Goal: Information Seeking & Learning: Learn about a topic

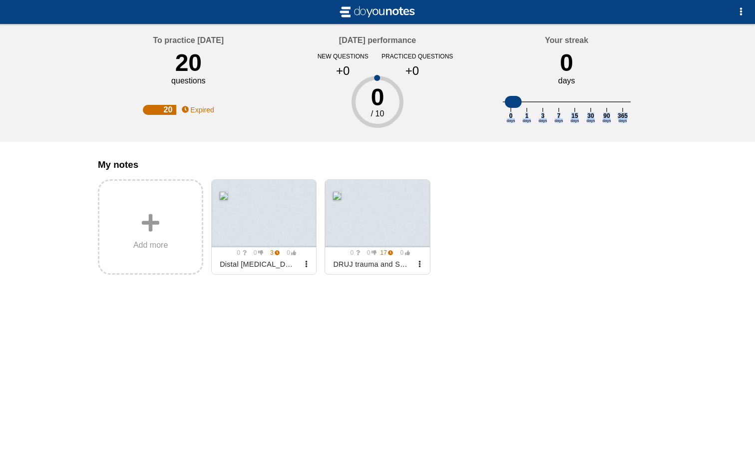
drag, startPoint x: 515, startPoint y: 101, endPoint x: 486, endPoint y: 103, distance: 29.0
click at [486, 103] on div "Your streak 0 days 0 days 1 days 3 days 7 days 15 days 30 days 90 days 365 days" at bounding box center [566, 83] width 189 height 118
click at [486, 184] on div "Add more 0 0 3 0 No questions yet Archived Distal [MEDICAL_DATA] - malunions 0 …" at bounding box center [377, 226] width 559 height 95
click at [741, 11] on span "button" at bounding box center [741, 11] width 8 height 8
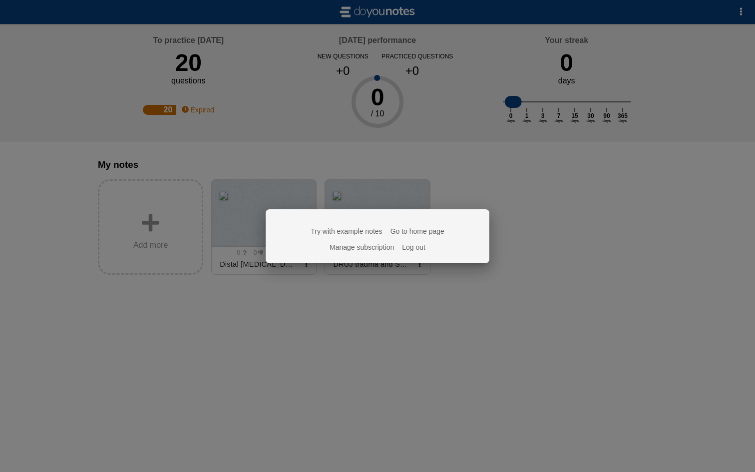
click at [601, 235] on div at bounding box center [377, 236] width 755 height 472
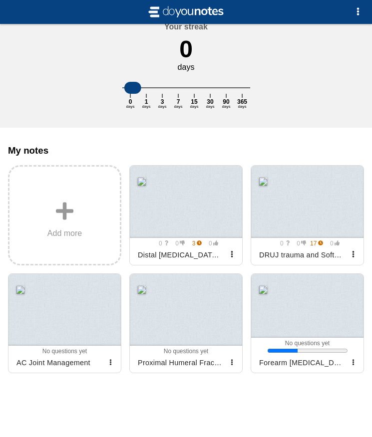
scroll to position [132, 0]
click at [59, 320] on div at bounding box center [64, 310] width 112 height 72
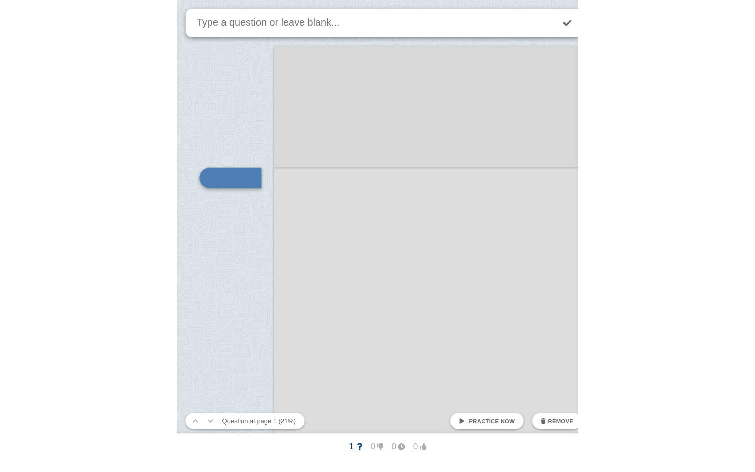
scroll to position [176, 0]
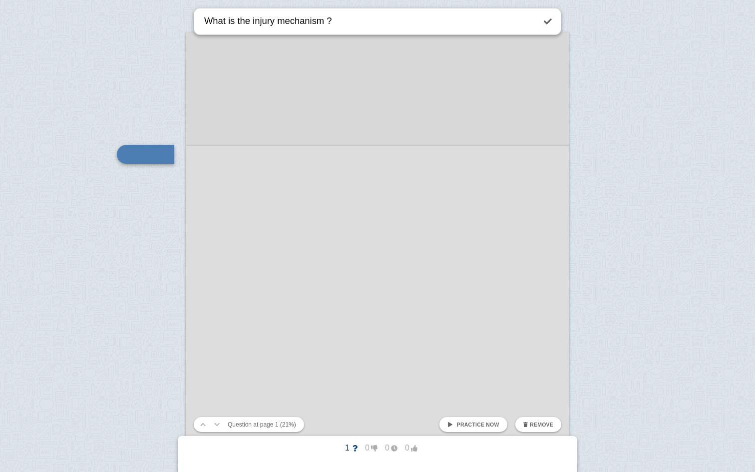
type textarea "What is the injury mechanism ?"
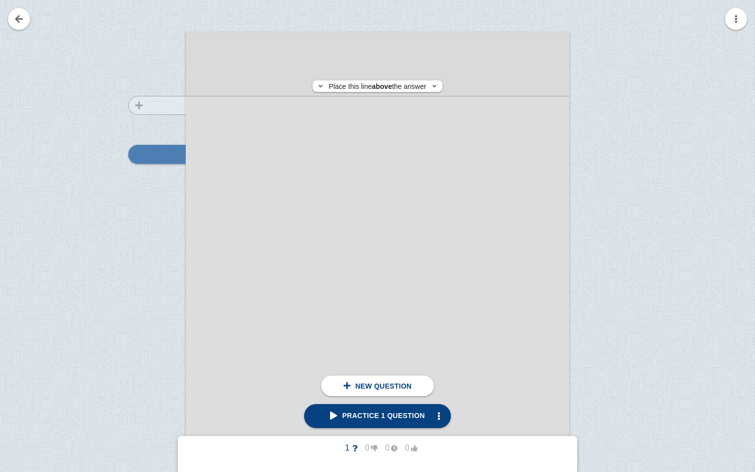
click at [169, 105] on div at bounding box center [152, 307] width 67 height 531
checkbox input "true"
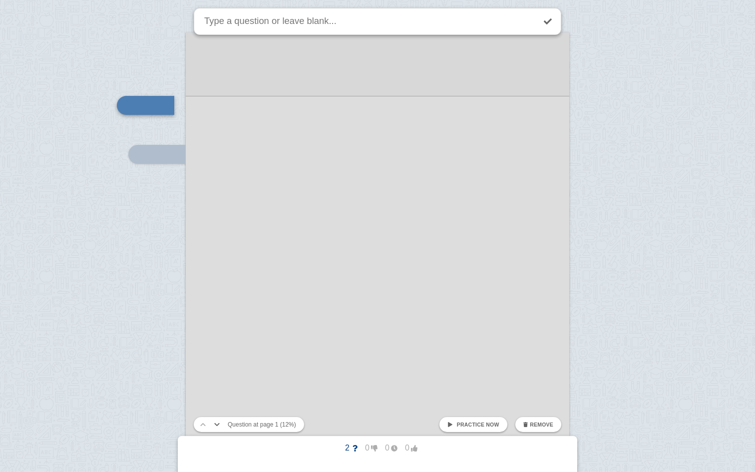
scroll to position [116, 0]
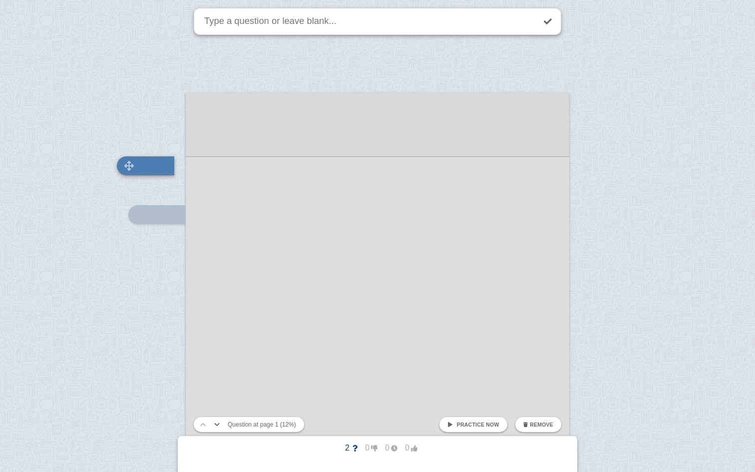
click at [162, 165] on div at bounding box center [145, 165] width 57 height 19
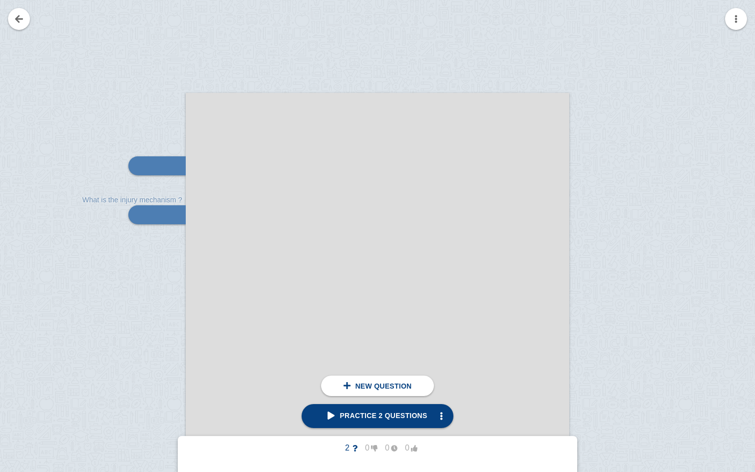
click at [110, 188] on div at bounding box center [377, 382] width 755 height 996
click at [164, 217] on img at bounding box center [174, 214] width 24 height 9
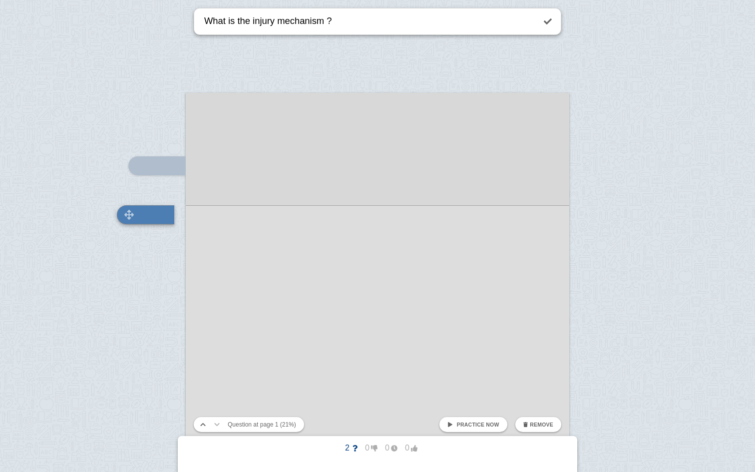
scroll to position [165, 0]
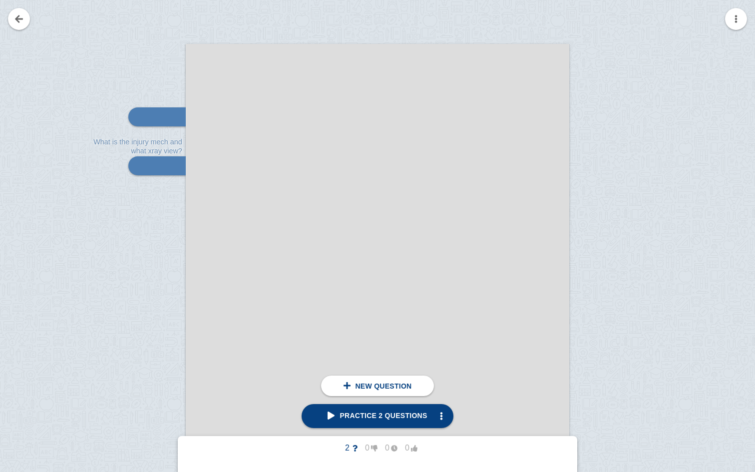
type textarea "What is the injury mech and what xray view?"
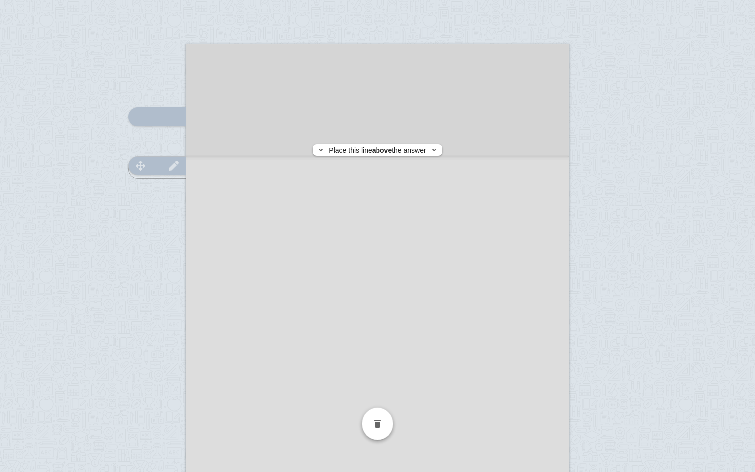
checkbox input "false"
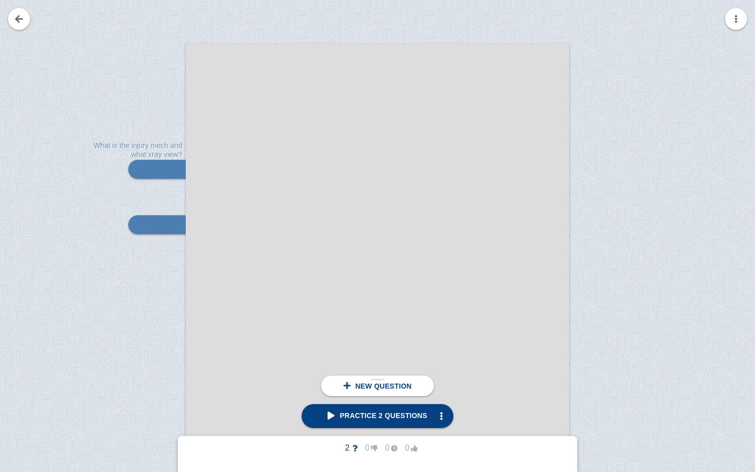
click at [390, 387] on span "New question" at bounding box center [383, 386] width 56 height 8
click at [384, 387] on span "New question" at bounding box center [383, 386] width 56 height 8
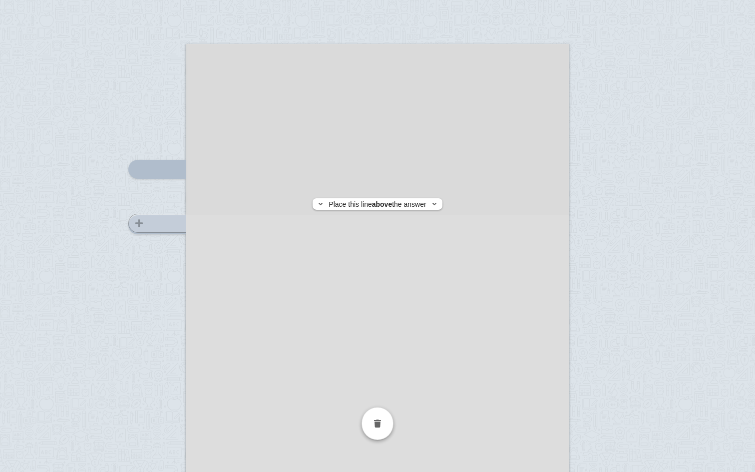
scroll to position [222, 0]
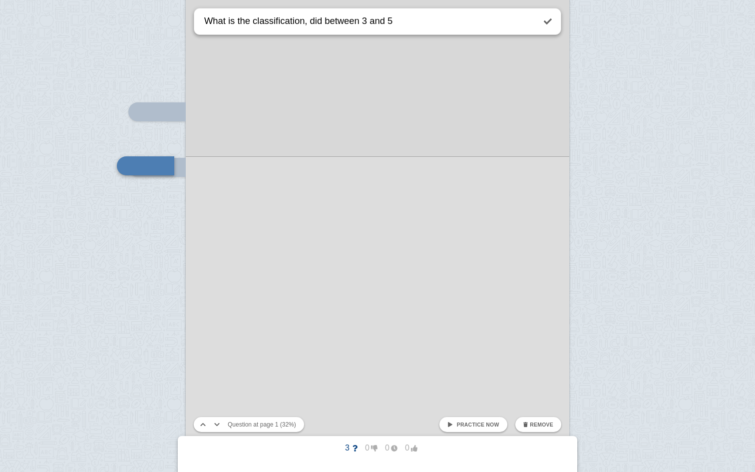
click at [322, 24] on textarea "What is the classification, did between 3 and 5" at bounding box center [368, 20] width 333 height 25
click at [318, 19] on textarea "What is the classification, differnec between 3 and 5" at bounding box center [368, 20] width 333 height 25
click at [432, 19] on textarea "What is the classification, difference between 3 and 5" at bounding box center [368, 20] width 333 height 25
type textarea "What is the classification, difference between 3 and 5?"
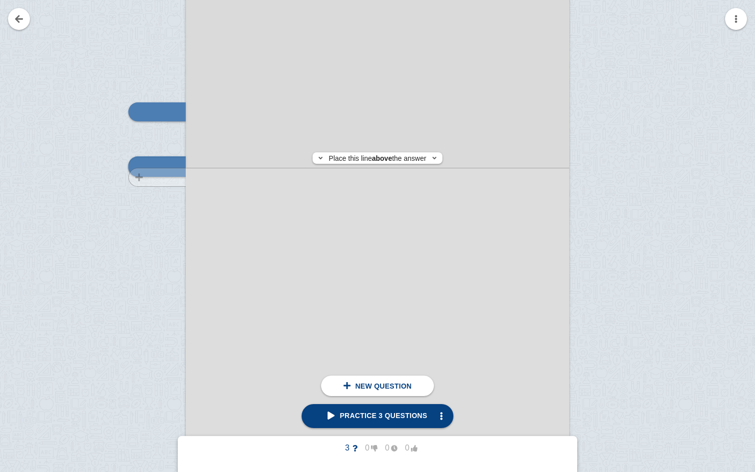
scroll to position [226, 0]
click at [157, 164] on div at bounding box center [156, 163] width 57 height 19
click at [155, 252] on div at bounding box center [152, 260] width 67 height 531
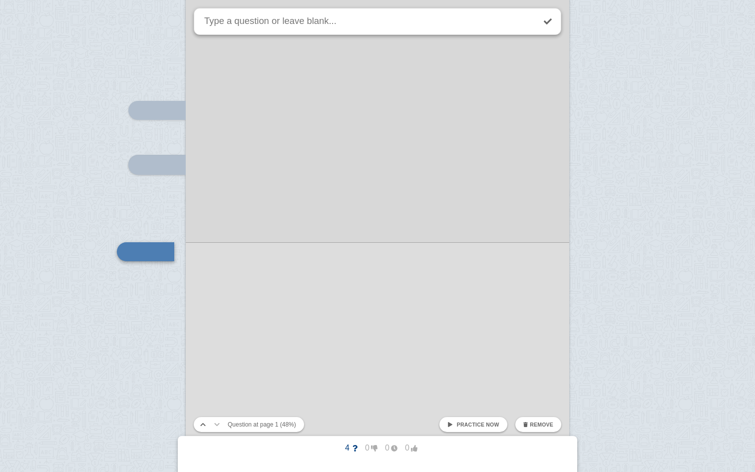
scroll to position [310, 0]
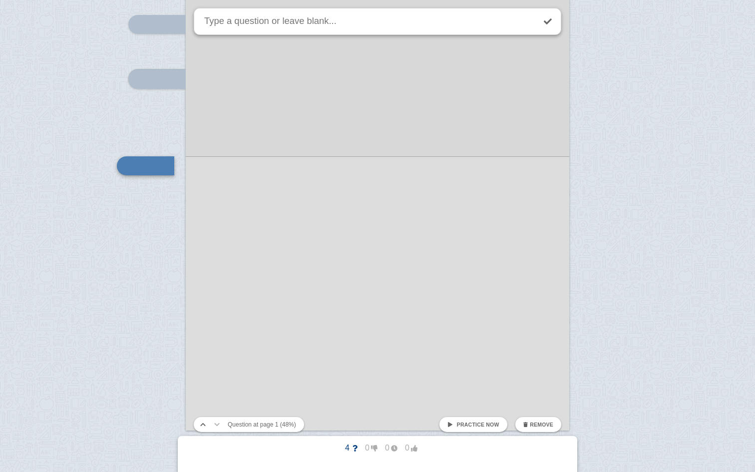
click at [164, 266] on div at bounding box center [377, 188] width 755 height 996
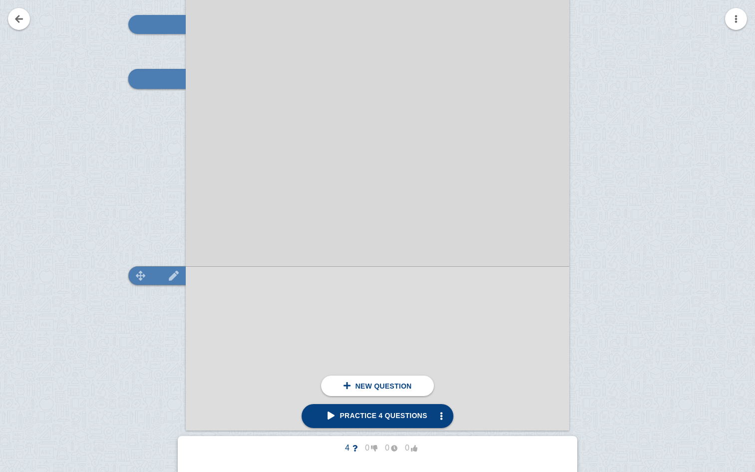
click at [139, 277] on img at bounding box center [141, 275] width 24 height 9
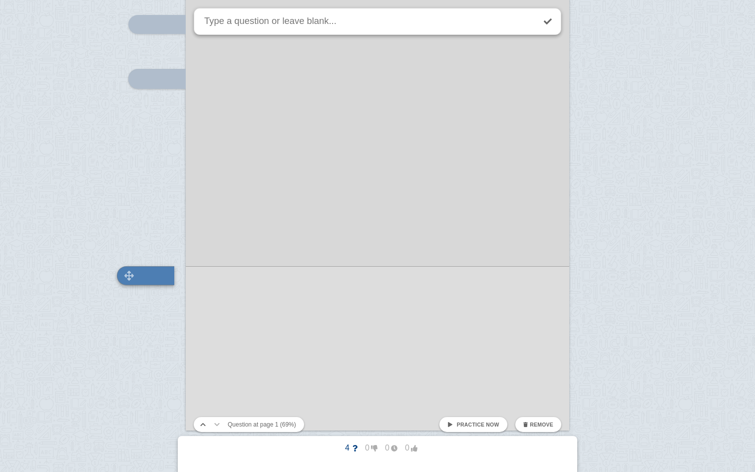
scroll to position [419, 0]
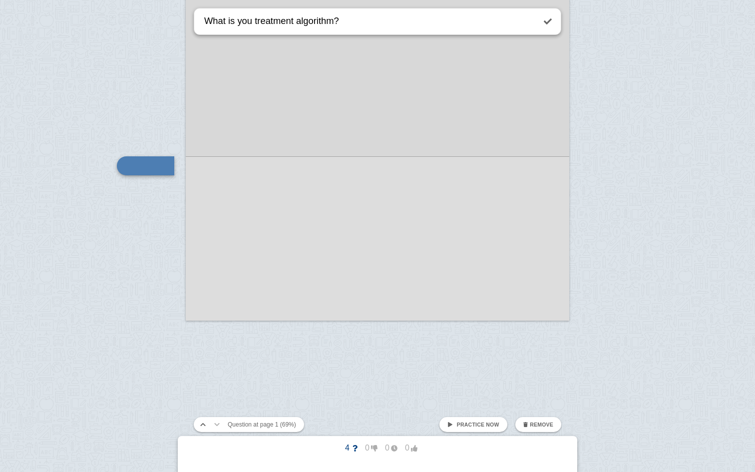
type textarea "What is you treatment algorithm?"
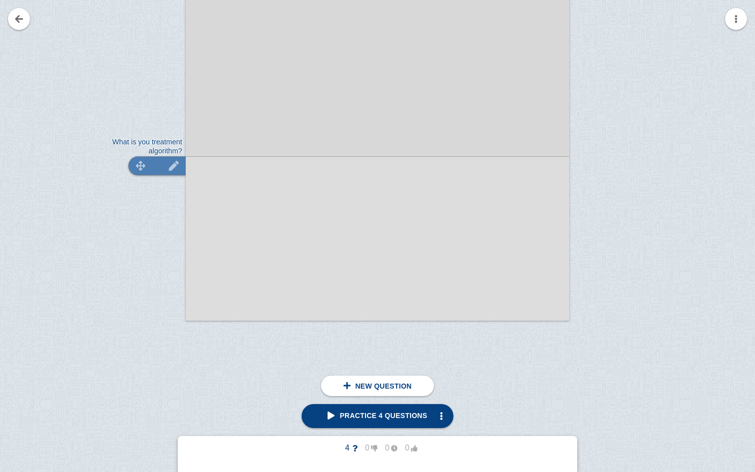
click at [155, 164] on div at bounding box center [156, 165] width 57 height 19
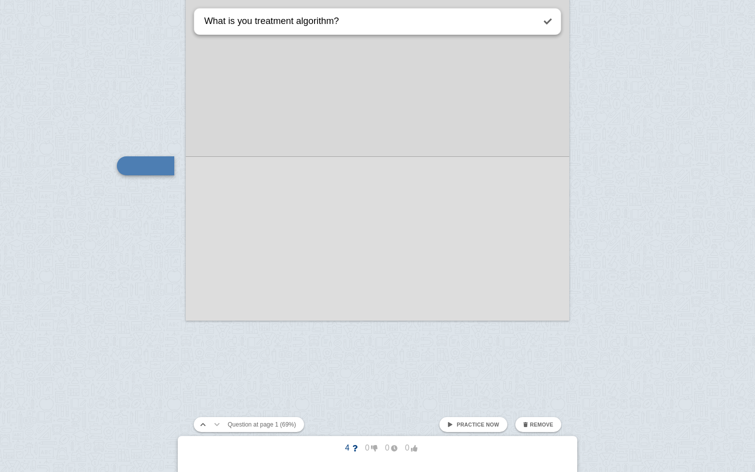
click at [130, 237] on div at bounding box center [377, 79] width 755 height 996
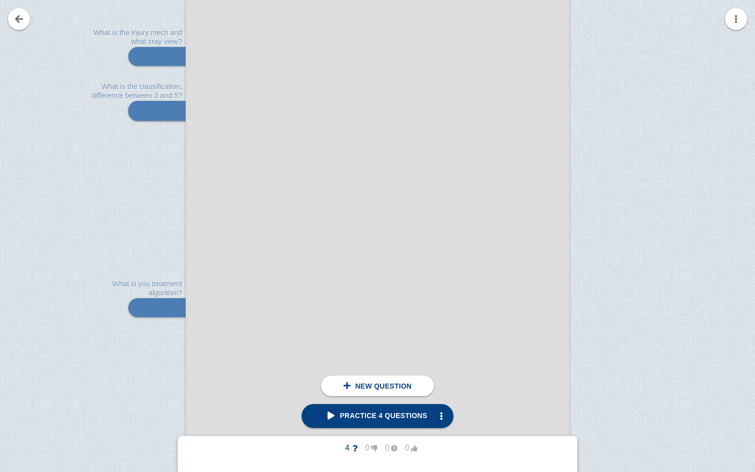
scroll to position [271, 0]
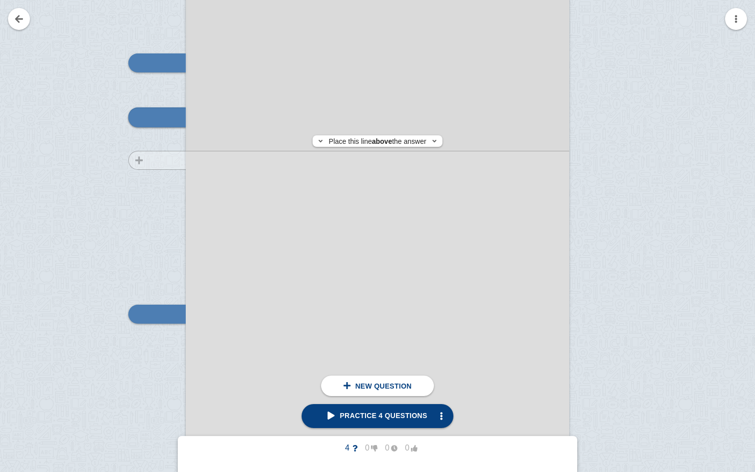
click at [162, 160] on div at bounding box center [152, 212] width 67 height 531
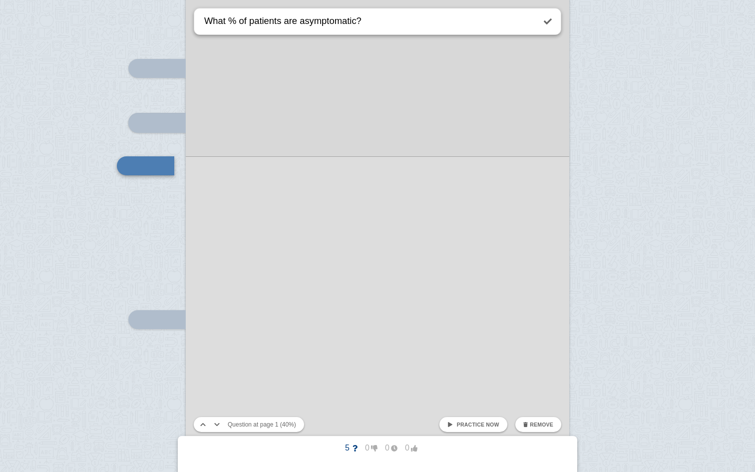
type textarea "What % of patients are asymptomatic?"
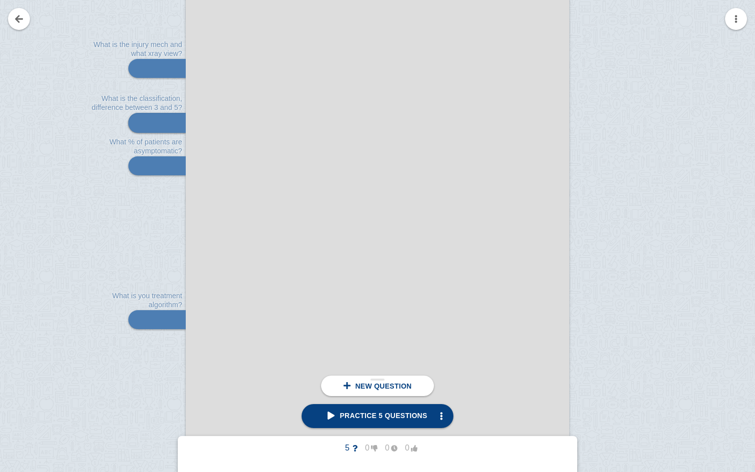
click at [379, 392] on div "New question" at bounding box center [377, 385] width 112 height 20
click at [153, 304] on div at bounding box center [152, 218] width 67 height 531
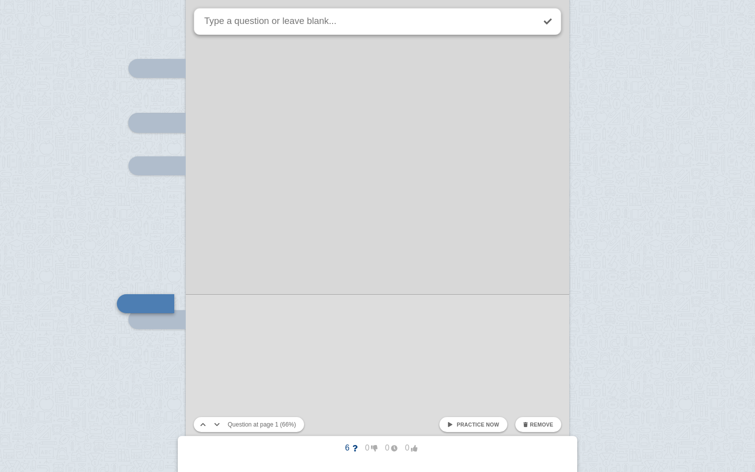
scroll to position [403, 0]
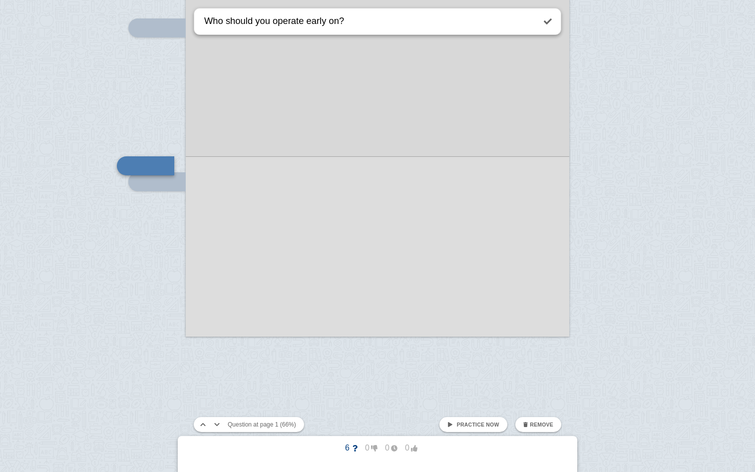
type textarea "Who should you operate early on?"
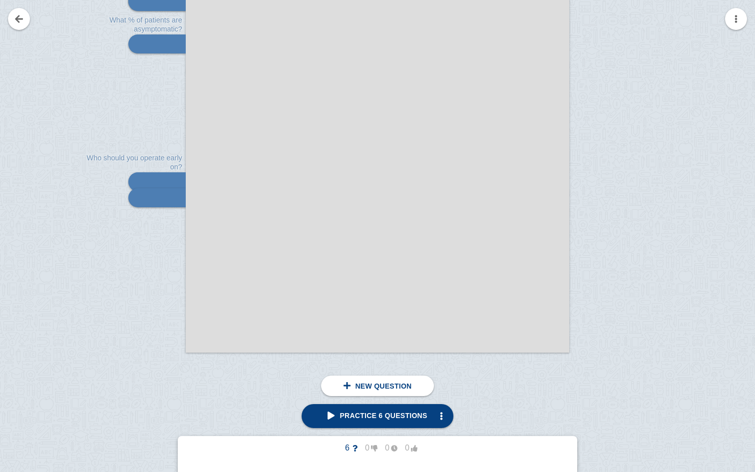
scroll to position [387, 0]
click at [292, 334] on div at bounding box center [377, 87] width 383 height 531
click at [152, 354] on div at bounding box center [152, 96] width 67 height 531
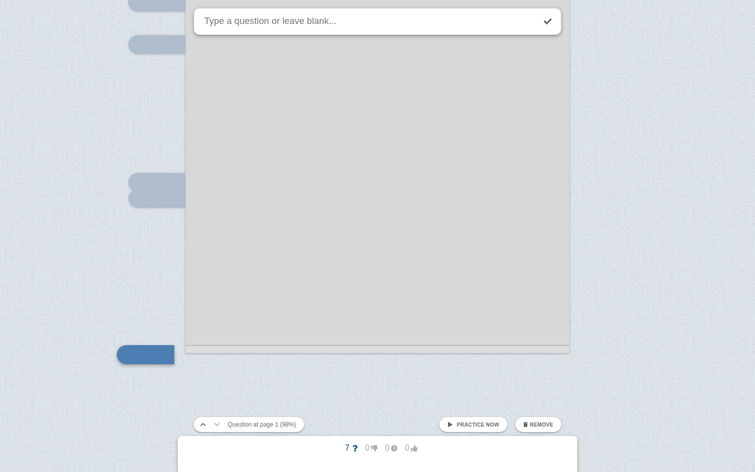
scroll to position [524, 0]
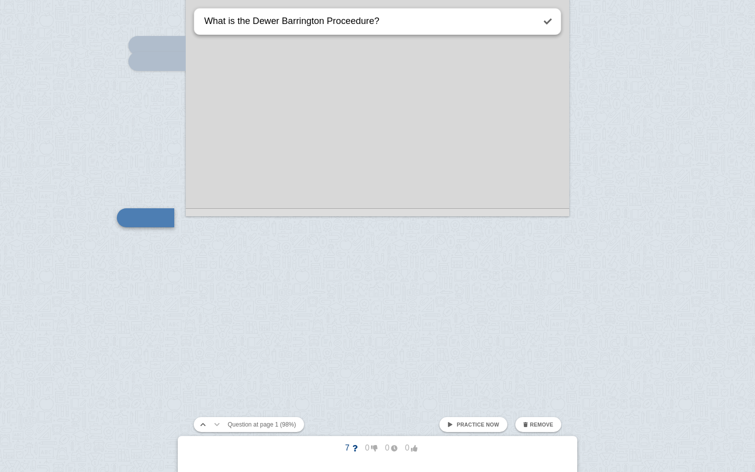
click at [343, 25] on textarea "What is the Dewer Barrington Proceedure?" at bounding box center [368, 20] width 333 height 25
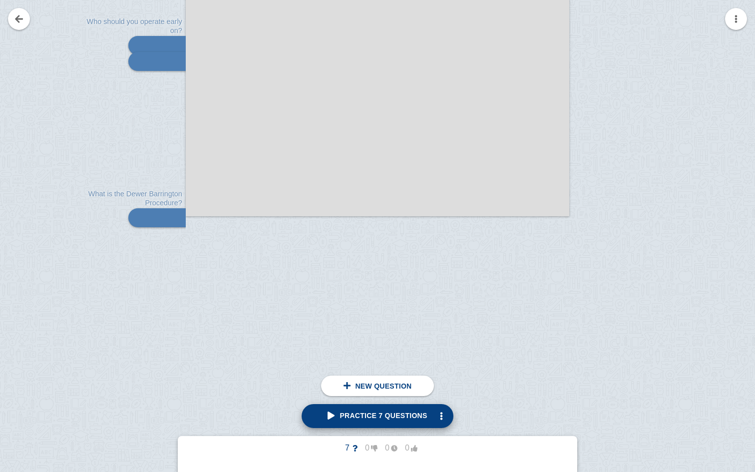
click at [384, 415] on span "Practice 7 questions" at bounding box center [377, 415] width 99 height 8
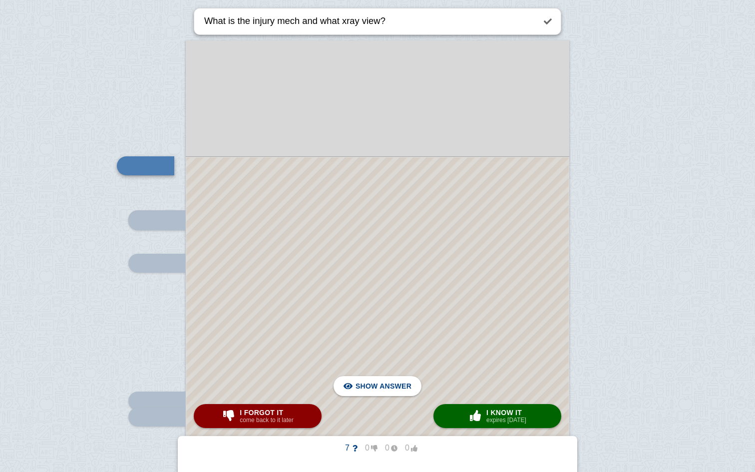
click at [665, 175] on div at bounding box center [377, 330] width 755 height 996
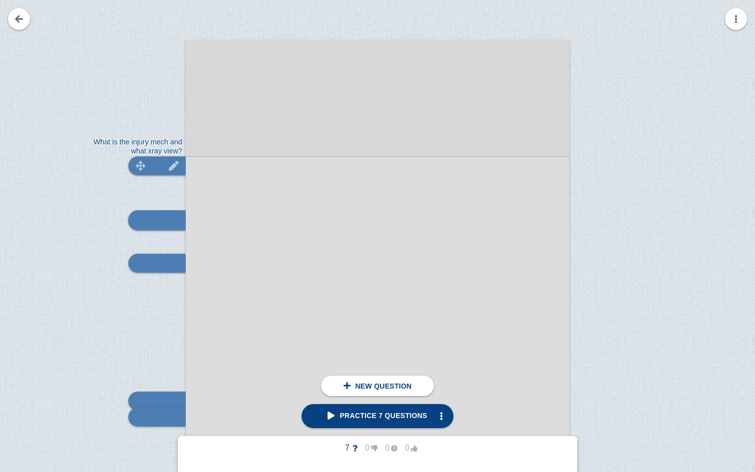
click at [158, 163] on div at bounding box center [156, 165] width 57 height 19
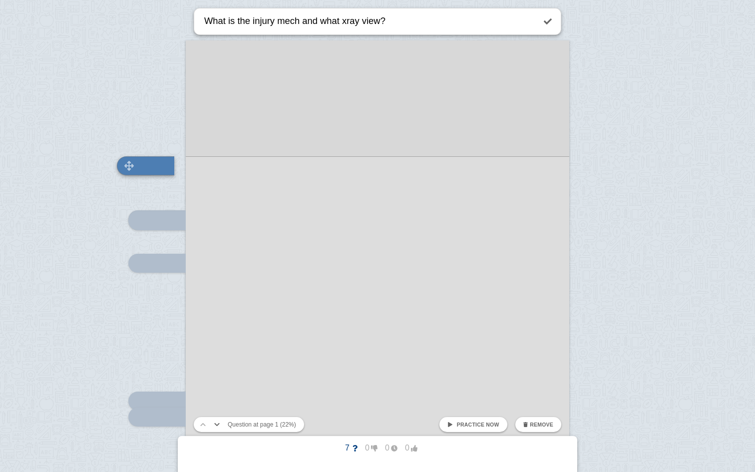
click at [158, 162] on div at bounding box center [145, 165] width 57 height 19
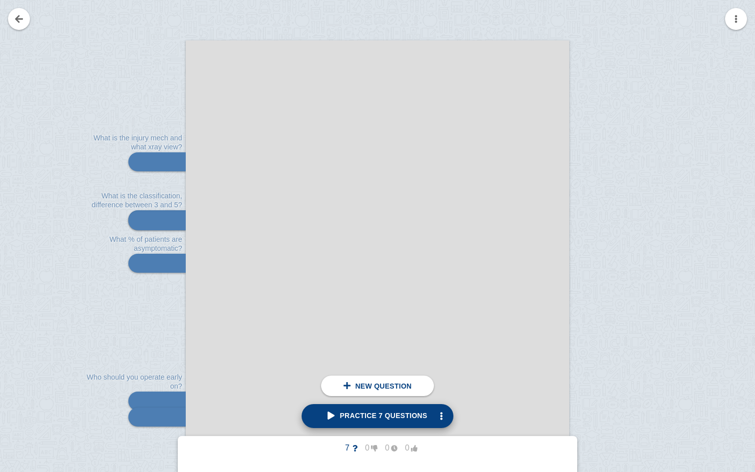
click at [376, 412] on span "Practice 7 questions" at bounding box center [377, 415] width 99 height 8
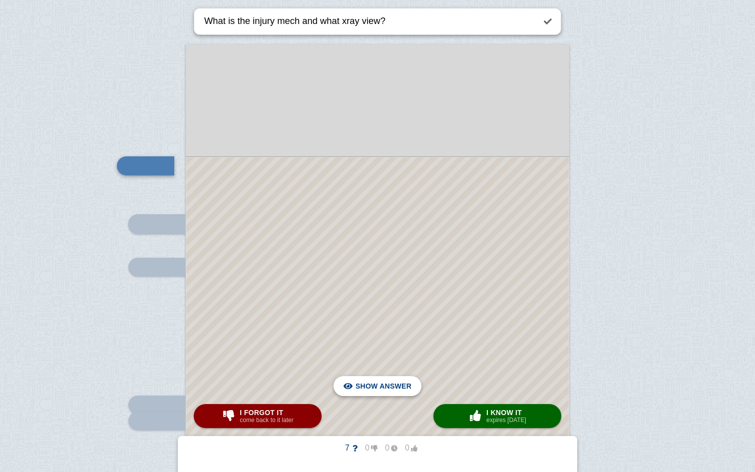
click at [385, 382] on span "Hide answer" at bounding box center [385, 386] width 52 height 22
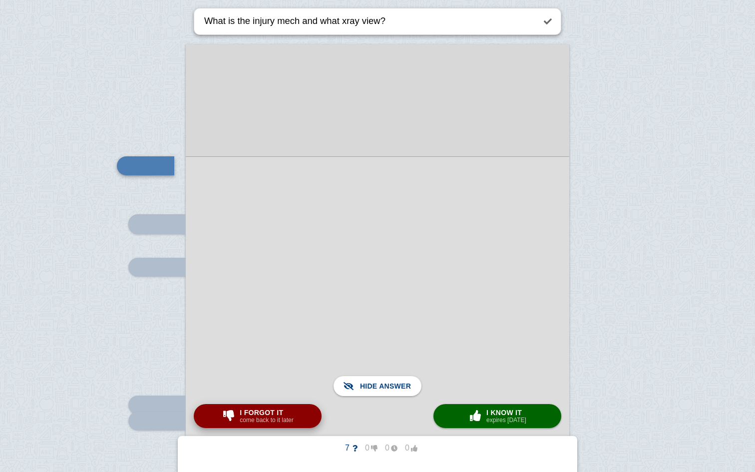
click at [273, 417] on small "come back to it later" at bounding box center [266, 419] width 53 height 7
type textarea "What is the classification, difference between 3 and 5?"
checkbox input "true"
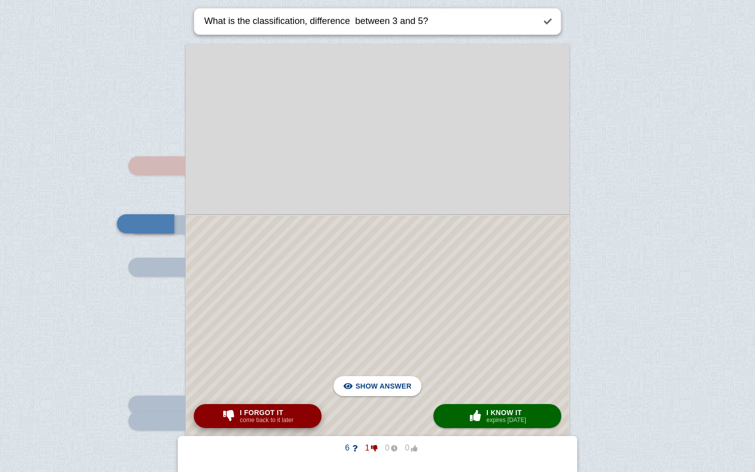
scroll to position [222, 0]
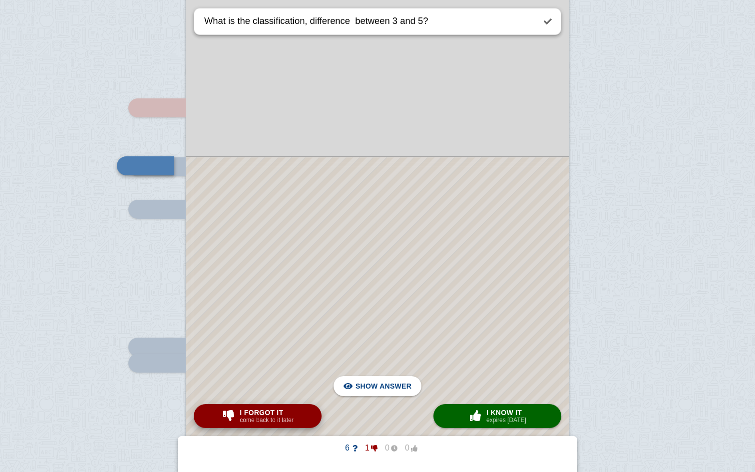
click at [273, 417] on small "come back to it later" at bounding box center [266, 419] width 53 height 7
click at [707, 279] on div at bounding box center [377, 275] width 755 height 996
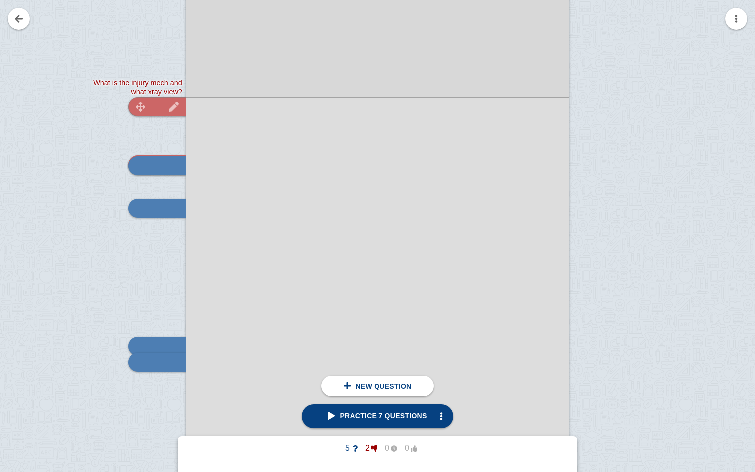
click at [164, 101] on div at bounding box center [156, 106] width 57 height 19
type textarea "What is the injury mech and what xray view?"
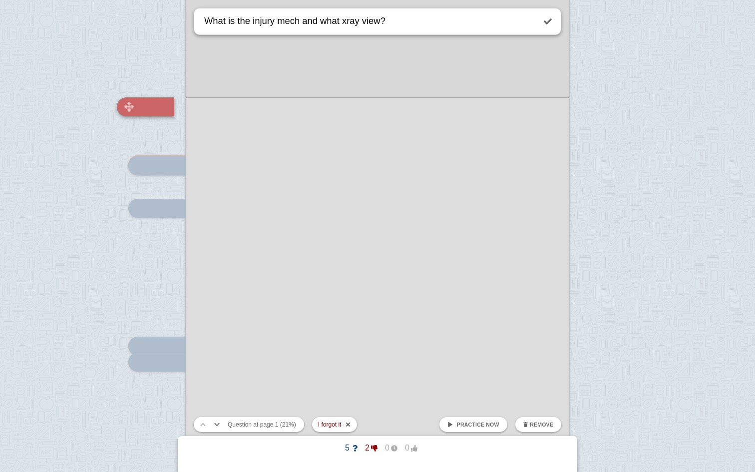
scroll to position [164, 0]
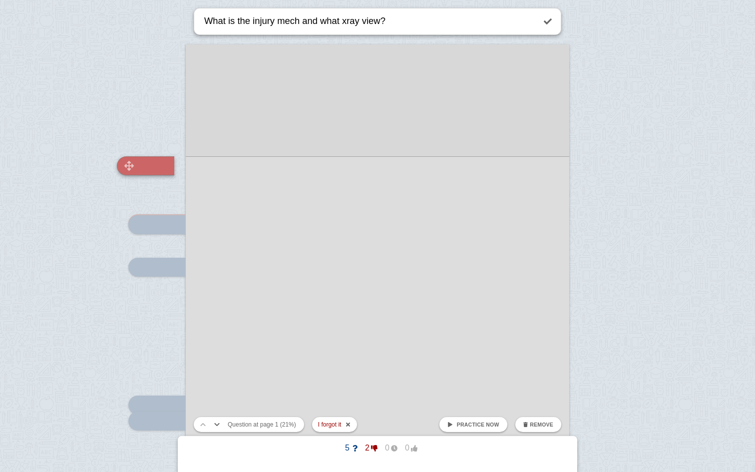
click at [148, 161] on div at bounding box center [145, 165] width 57 height 19
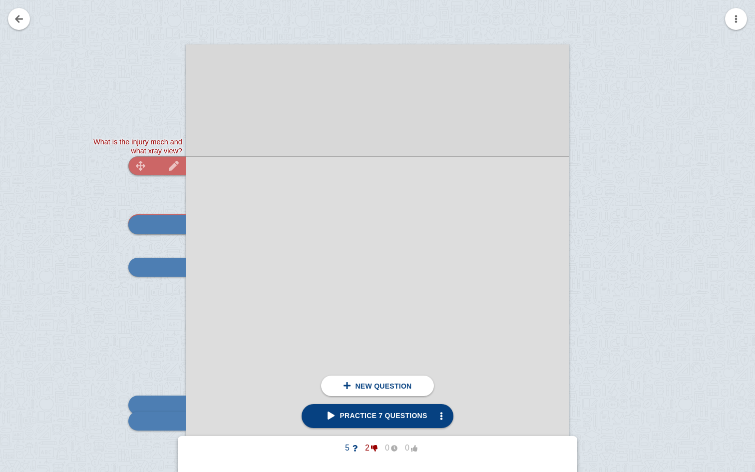
click at [139, 168] on img at bounding box center [141, 165] width 24 height 9
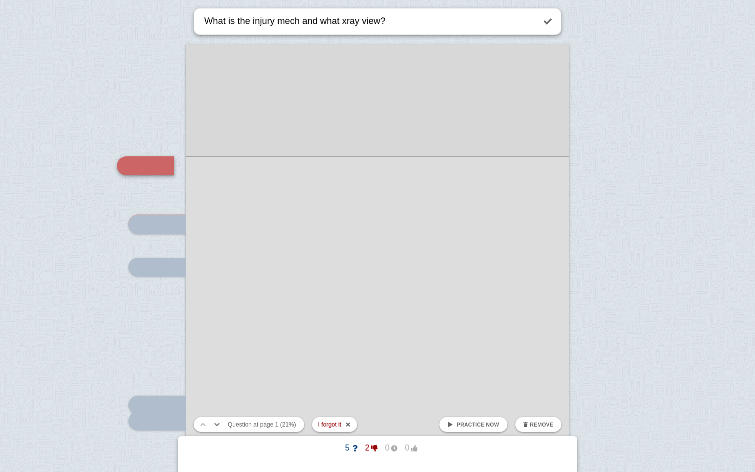
click at [237, 170] on div at bounding box center [377, 309] width 383 height 531
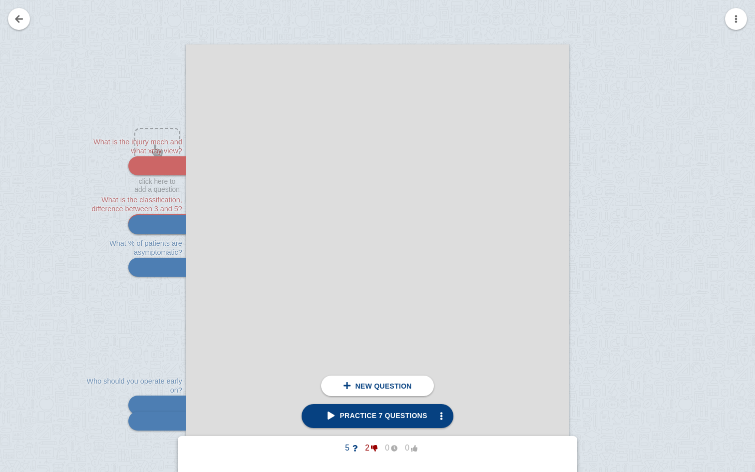
click at [257, 157] on div at bounding box center [377, 309] width 383 height 531
click at [443, 414] on span "button" at bounding box center [441, 416] width 8 height 8
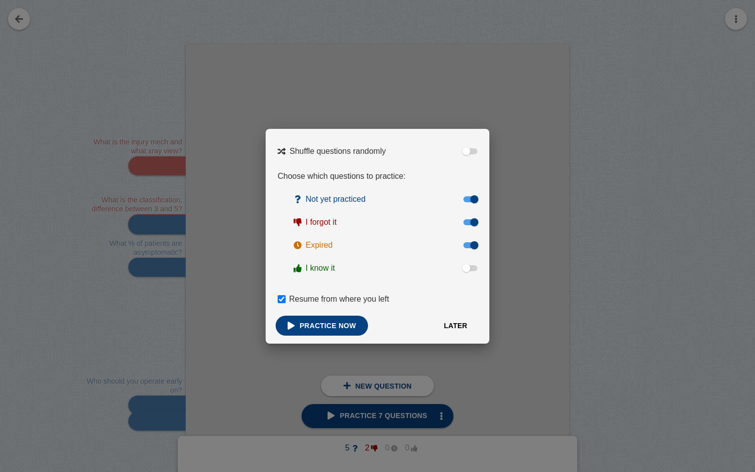
click at [452, 326] on button "Later" at bounding box center [455, 326] width 47 height 20
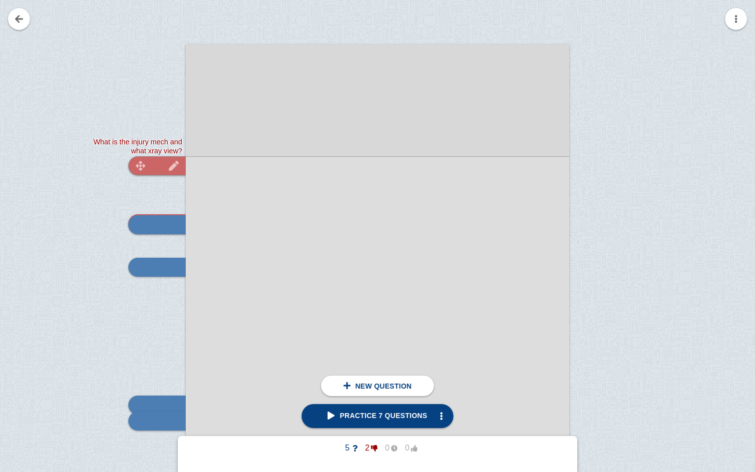
click at [172, 169] on img at bounding box center [174, 165] width 24 height 9
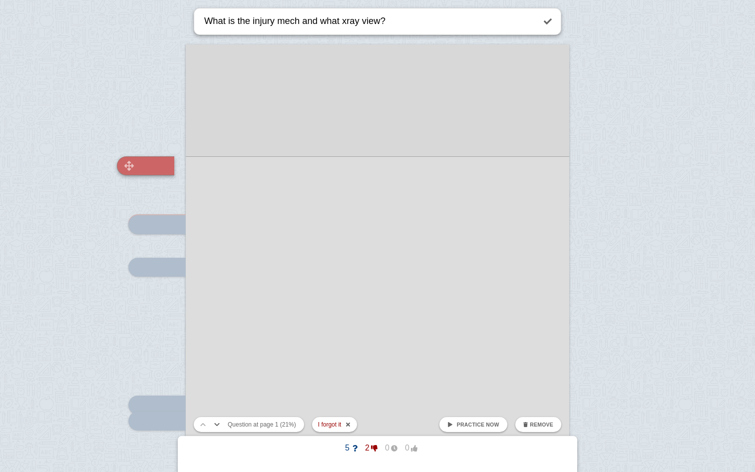
click at [172, 169] on div at bounding box center [145, 165] width 57 height 19
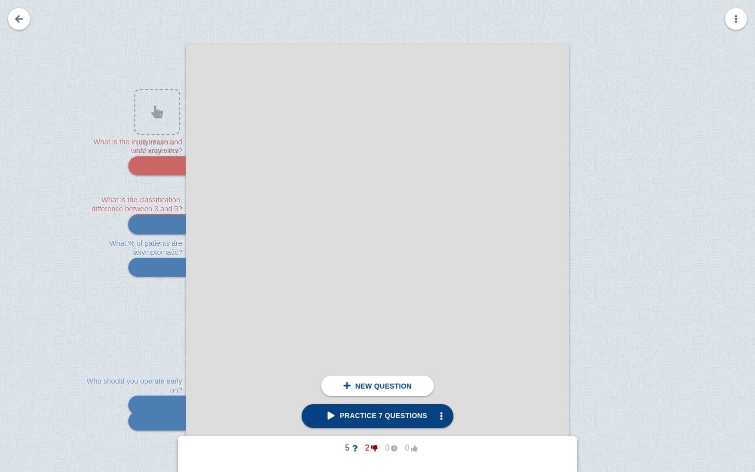
click at [379, 118] on div at bounding box center [377, 309] width 383 height 531
click at [154, 167] on div at bounding box center [156, 165] width 57 height 19
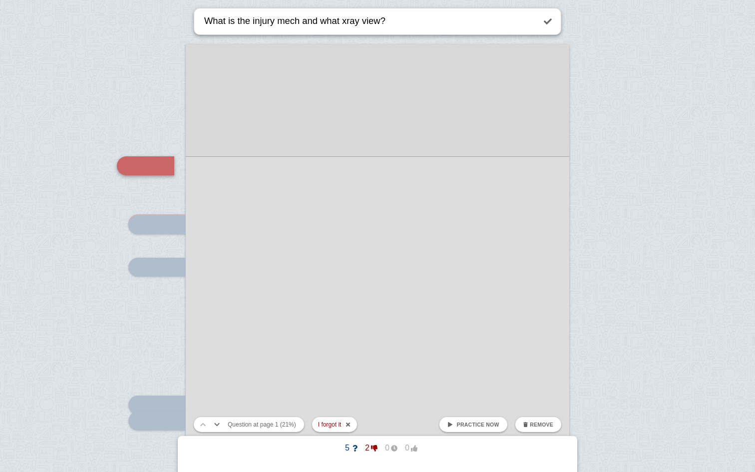
click at [232, 155] on div at bounding box center [377, 309] width 383 height 531
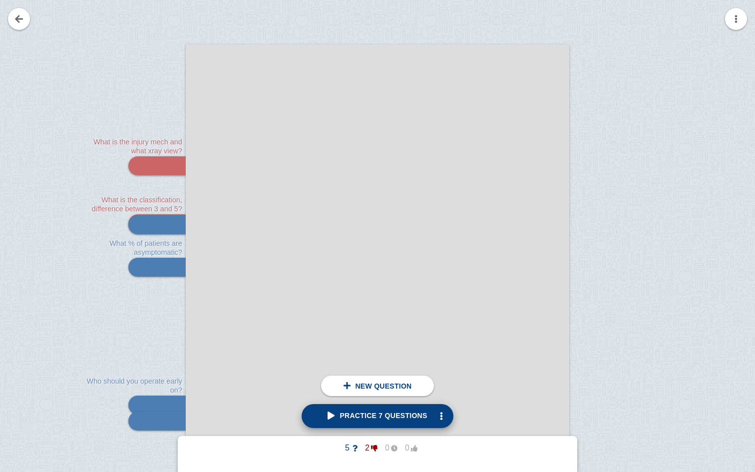
click at [384, 414] on span "Practice 7 questions" at bounding box center [377, 415] width 99 height 8
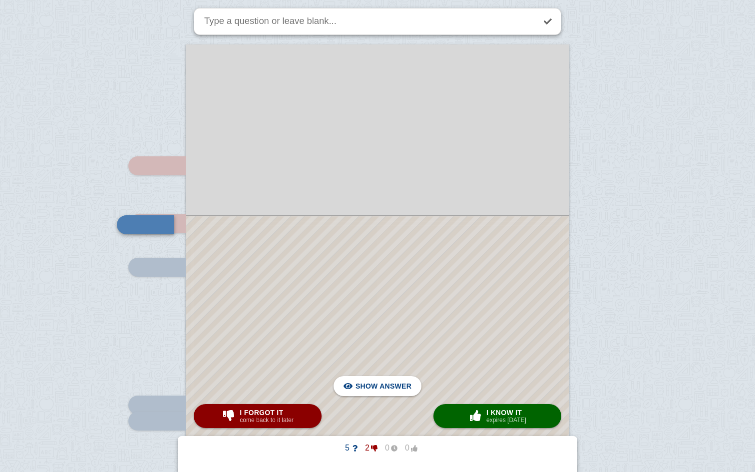
scroll to position [223, 0]
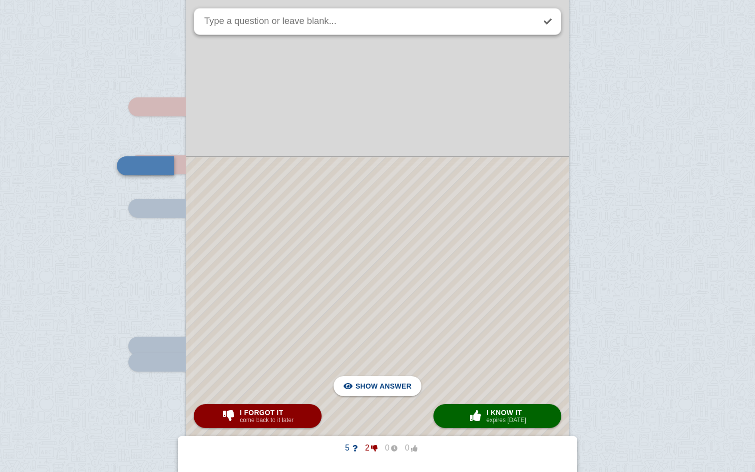
drag, startPoint x: 364, startPoint y: 188, endPoint x: 370, endPoint y: 128, distance: 59.7
click at [370, 128] on div "Place this line above the answer" at bounding box center [377, 251] width 383 height 531
click at [93, 299] on div at bounding box center [377, 275] width 755 height 996
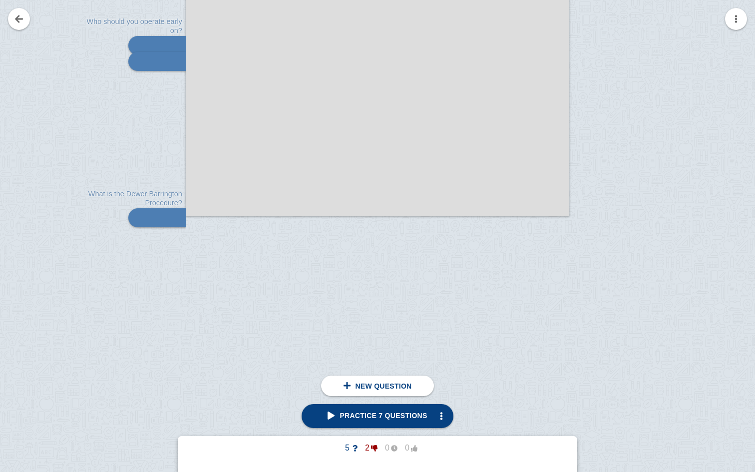
scroll to position [524, 0]
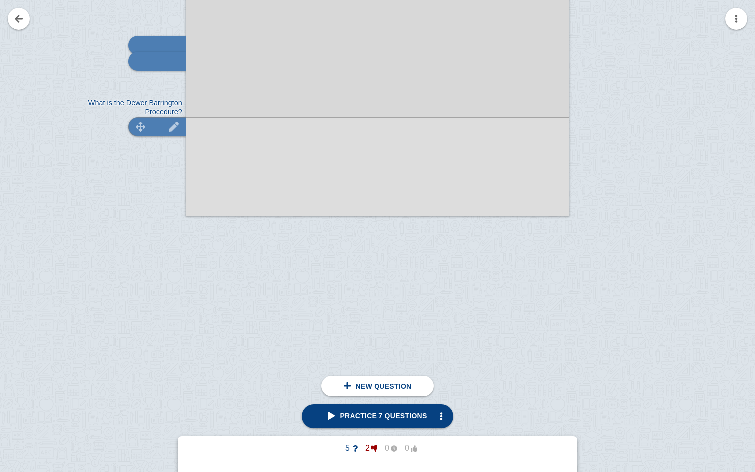
click at [156, 128] on div at bounding box center [156, 126] width 57 height 19
type textarea "What is the Dewer Barrington Procedure?"
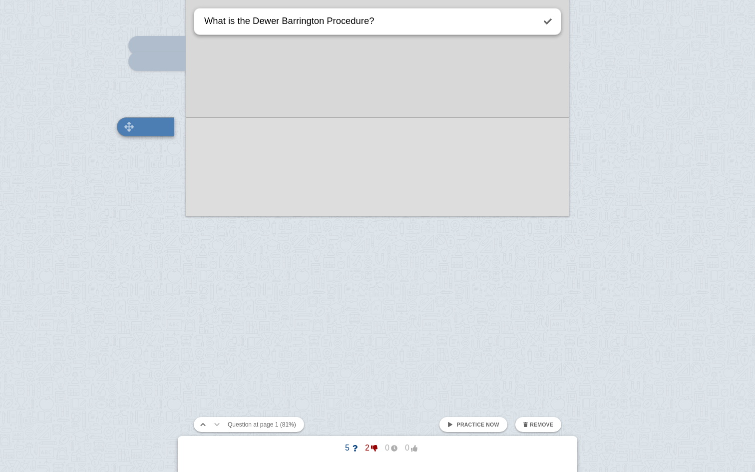
scroll to position [485, 0]
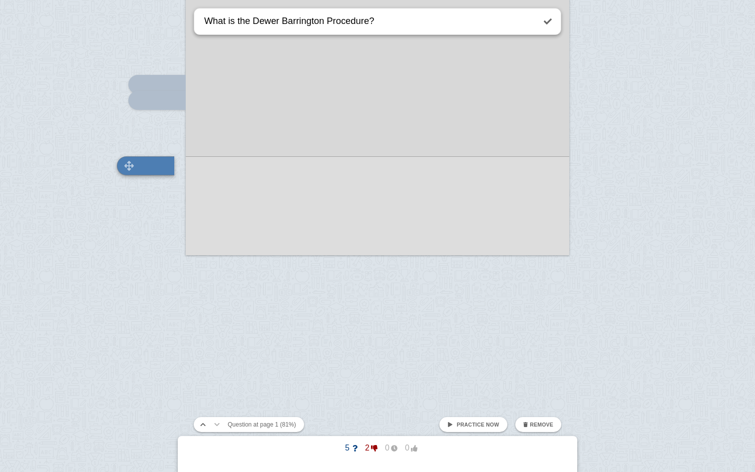
click at [160, 166] on div at bounding box center [145, 165] width 57 height 19
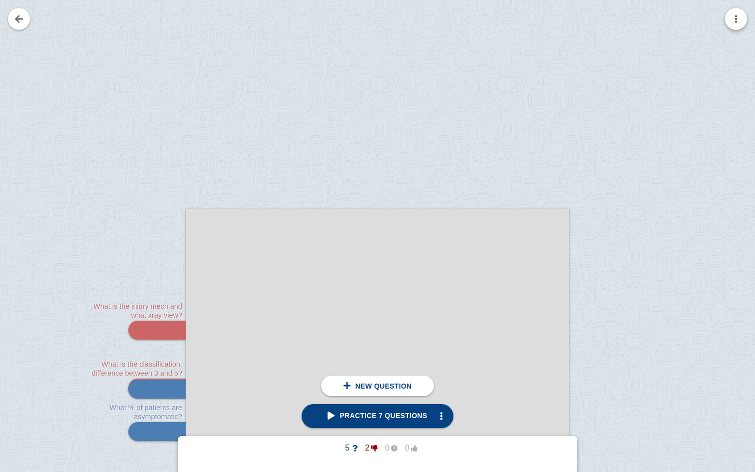
click at [740, 19] on button "button" at bounding box center [736, 19] width 22 height 22
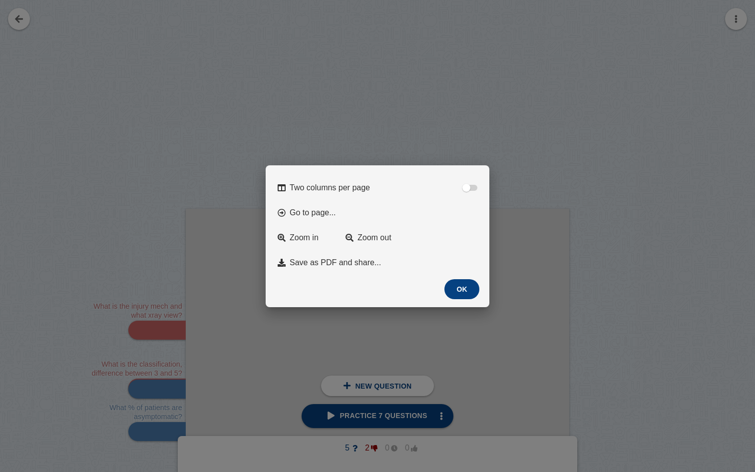
click at [629, 184] on div at bounding box center [377, 236] width 755 height 472
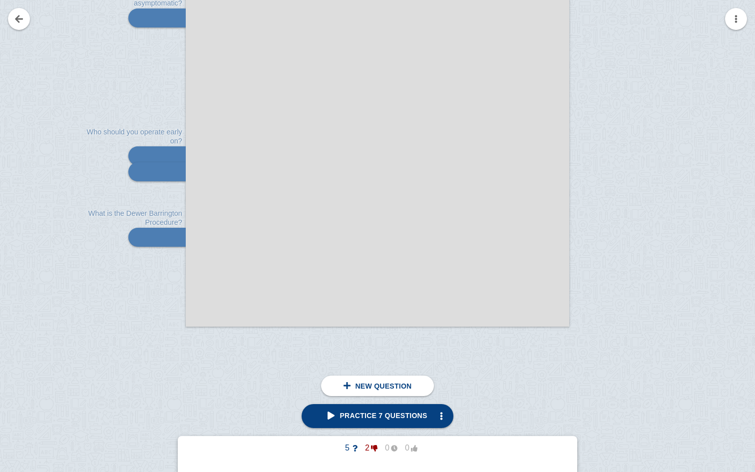
scroll to position [446, 0]
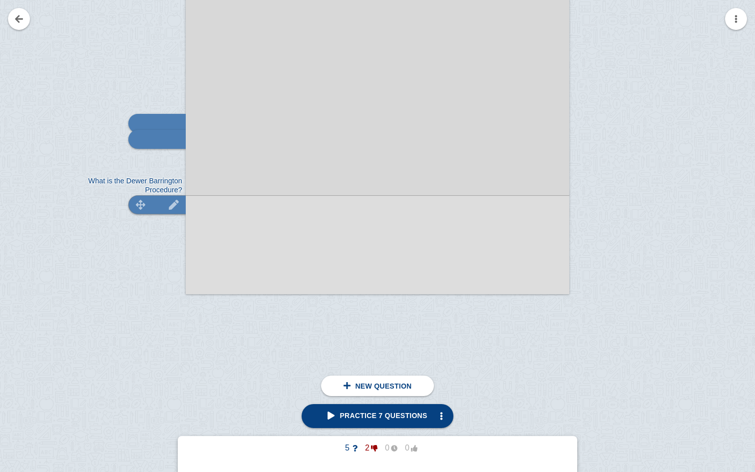
click at [155, 203] on div at bounding box center [156, 204] width 57 height 19
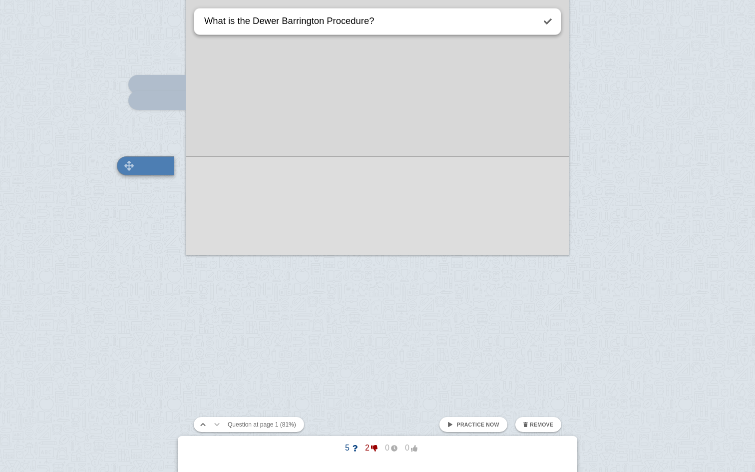
click at [150, 169] on div at bounding box center [145, 165] width 57 height 19
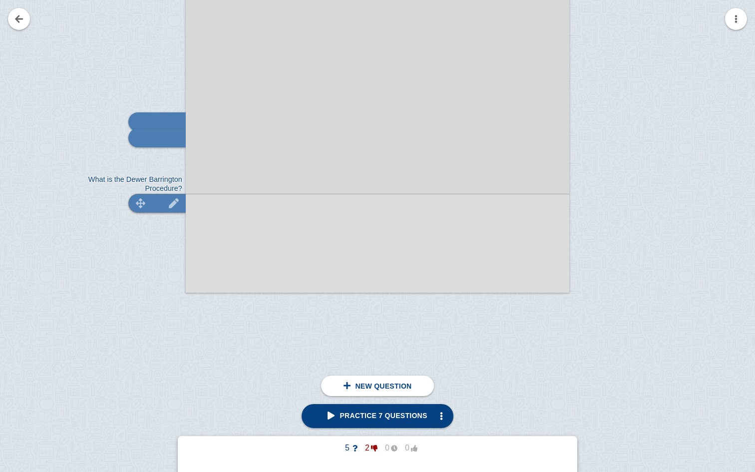
scroll to position [453, 0]
click at [186, 164] on div "click here to add a question What is the injury mech and what xray view? What i…" at bounding box center [377, 21] width 383 height 531
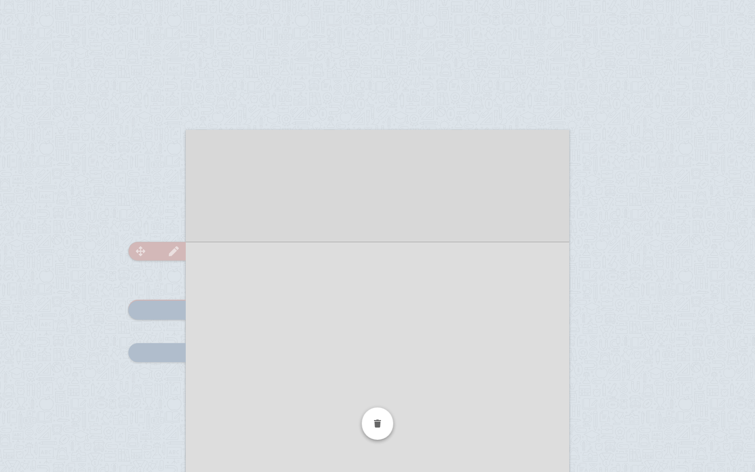
scroll to position [73, 0]
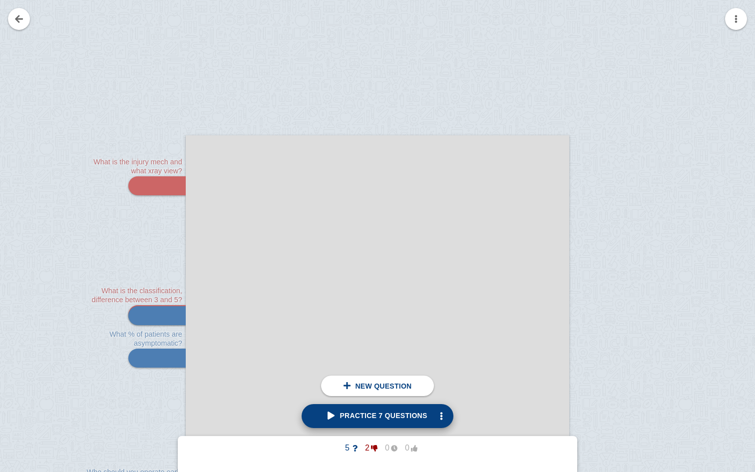
click at [360, 420] on link "Practice 7 questions" at bounding box center [377, 416] width 151 height 24
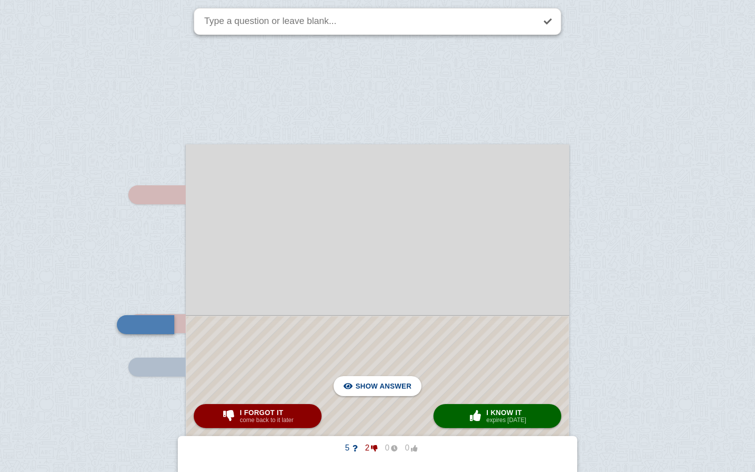
scroll to position [61, 0]
click at [158, 267] on div at bounding box center [377, 437] width 755 height 996
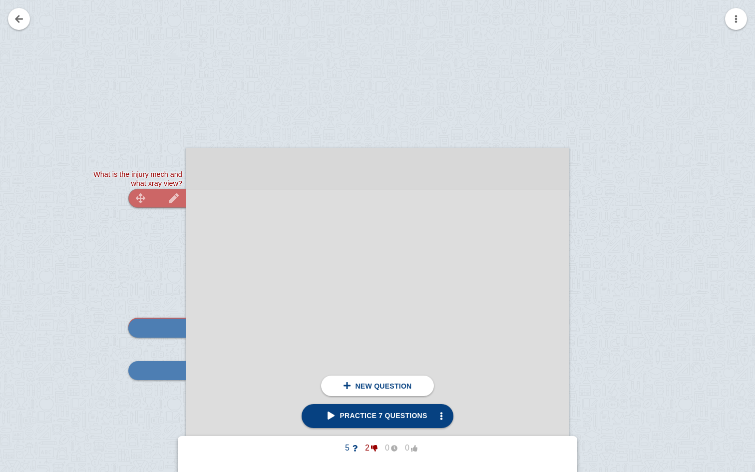
click at [161, 192] on div at bounding box center [156, 198] width 57 height 19
type textarea "What is the injury mech and what xray view?"
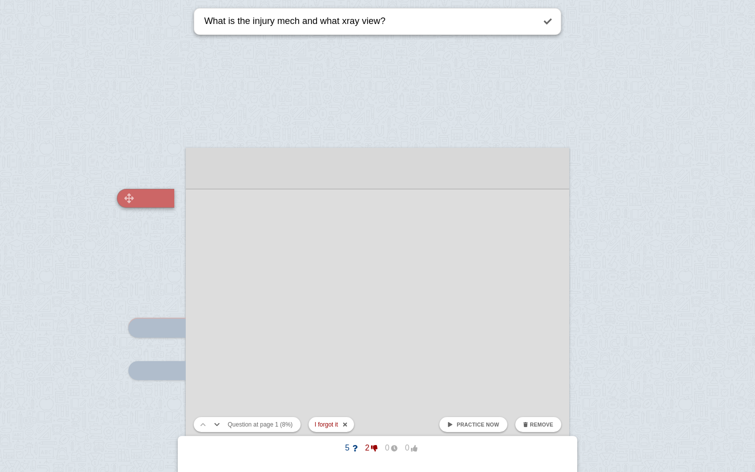
scroll to position [93, 0]
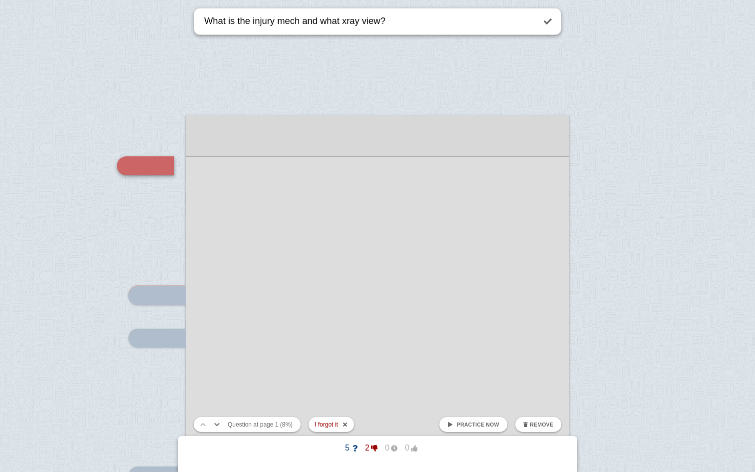
click at [624, 93] on div at bounding box center [377, 405] width 755 height 996
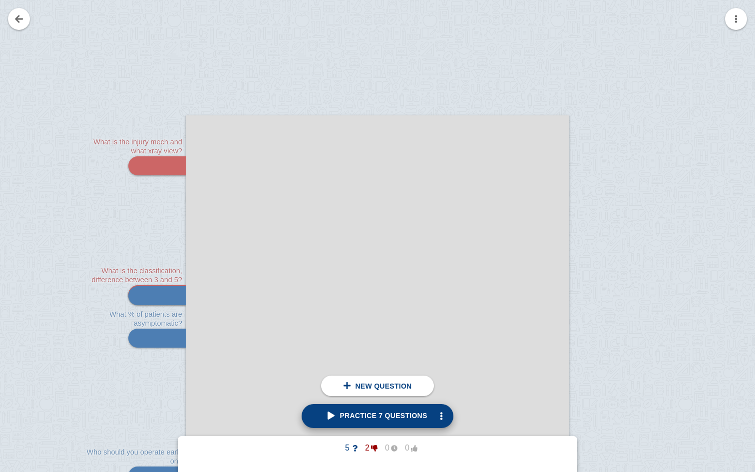
click at [378, 416] on span "Practice 7 questions" at bounding box center [377, 415] width 99 height 8
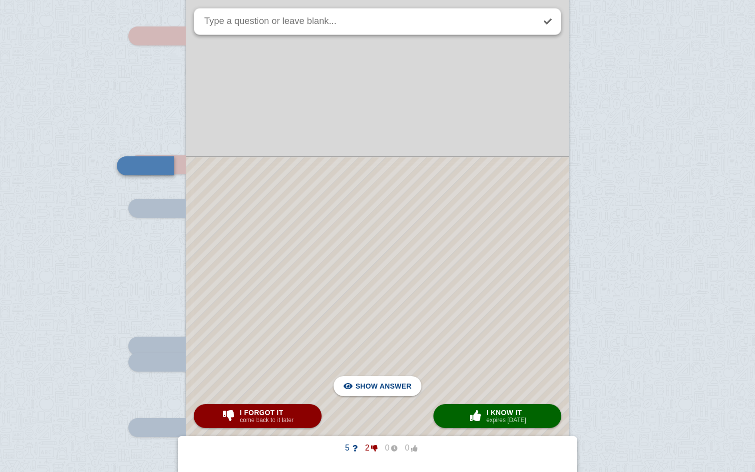
drag, startPoint x: 397, startPoint y: 243, endPoint x: 407, endPoint y: 201, distance: 42.7
click at [407, 201] on div at bounding box center [377, 336] width 382 height 359
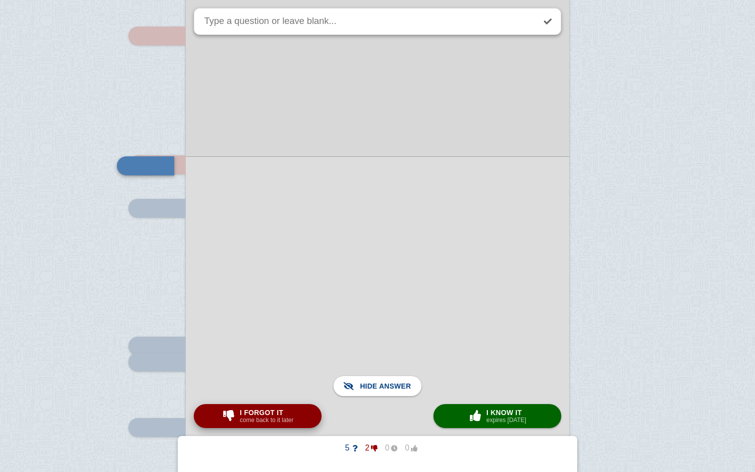
click at [257, 409] on span "I forgot it" at bounding box center [266, 412] width 53 height 8
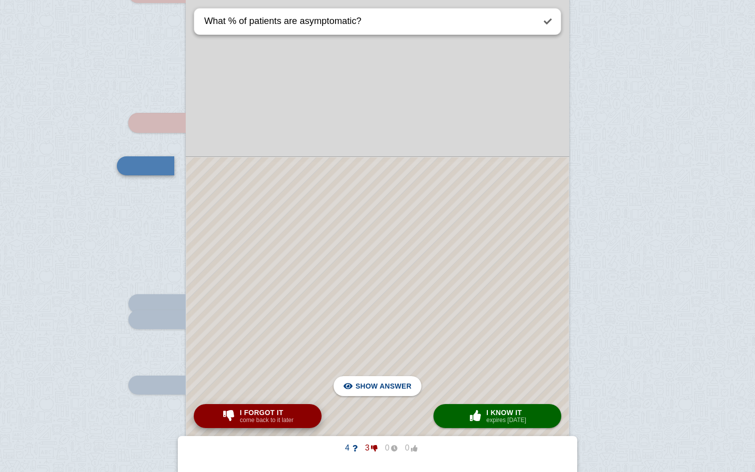
click at [257, 409] on span "I forgot it" at bounding box center [266, 412] width 53 height 8
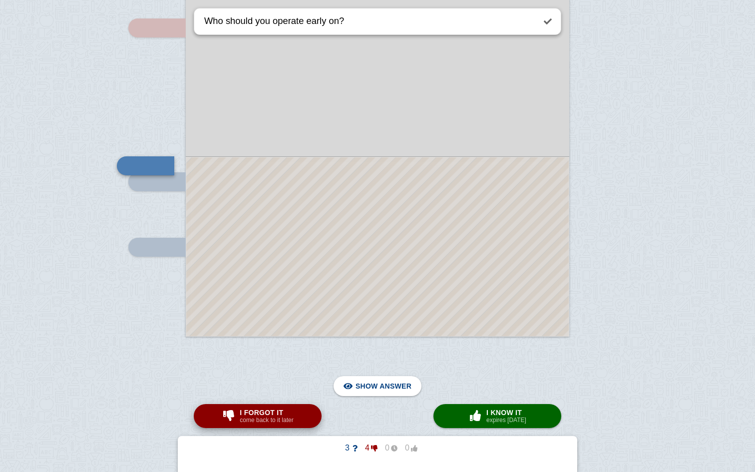
click at [257, 409] on span "I forgot it" at bounding box center [266, 412] width 53 height 8
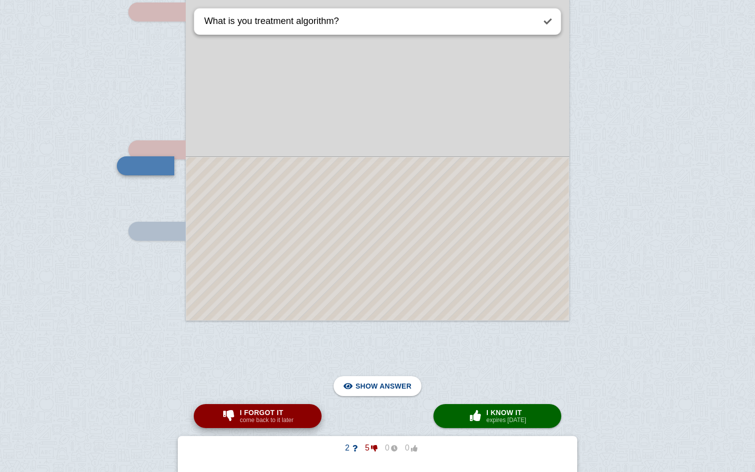
click at [257, 409] on span "I forgot it" at bounding box center [266, 412] width 53 height 8
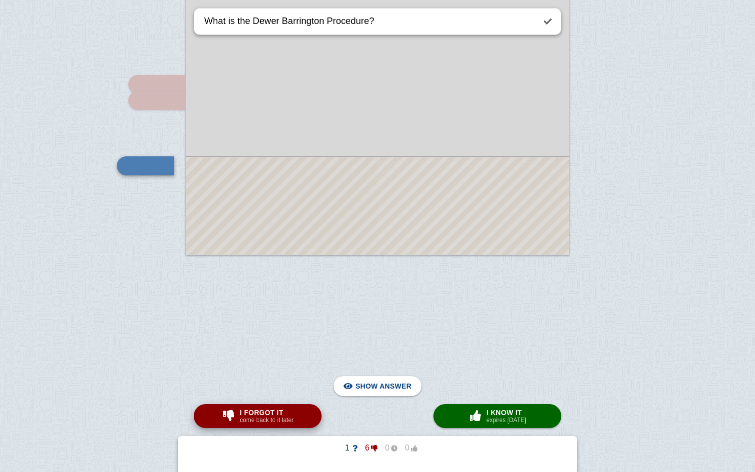
click at [257, 409] on span "I forgot it" at bounding box center [266, 412] width 53 height 8
type textarea "What is the injury mech and what xray view?"
checkbox input "false"
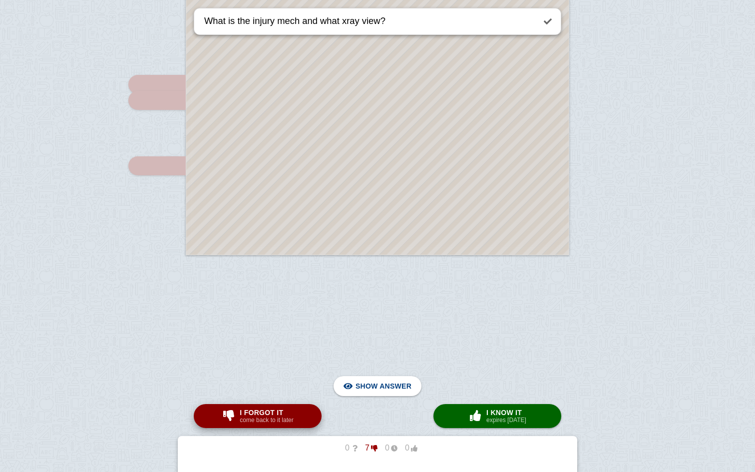
scroll to position [93, 0]
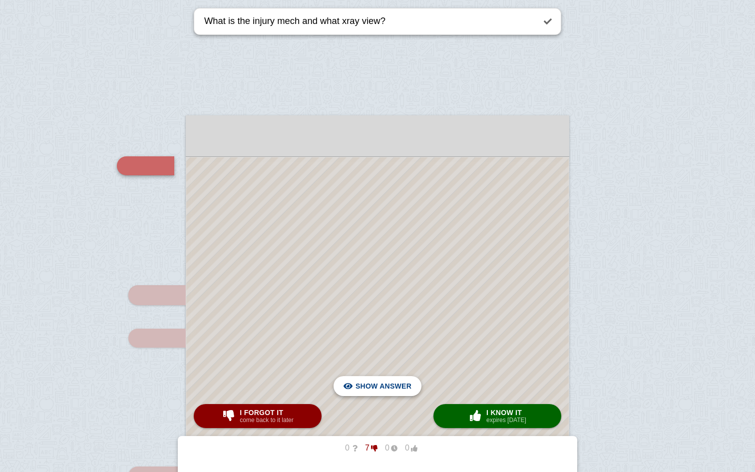
click at [392, 384] on span "Hide answer" at bounding box center [385, 386] width 52 height 22
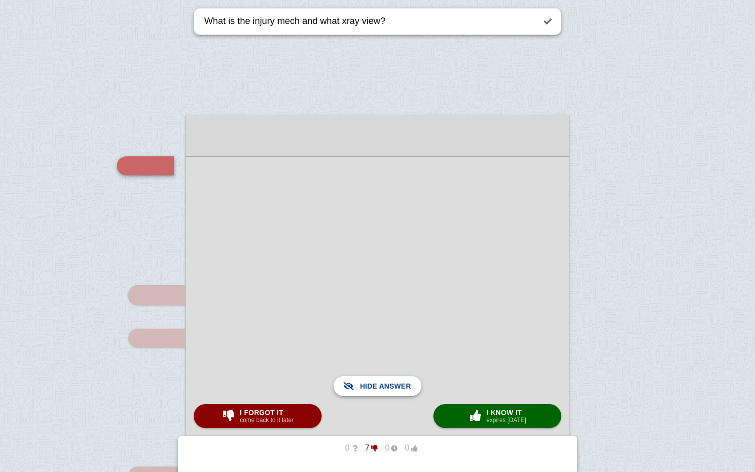
click at [392, 384] on span "Show answer" at bounding box center [383, 386] width 56 height 22
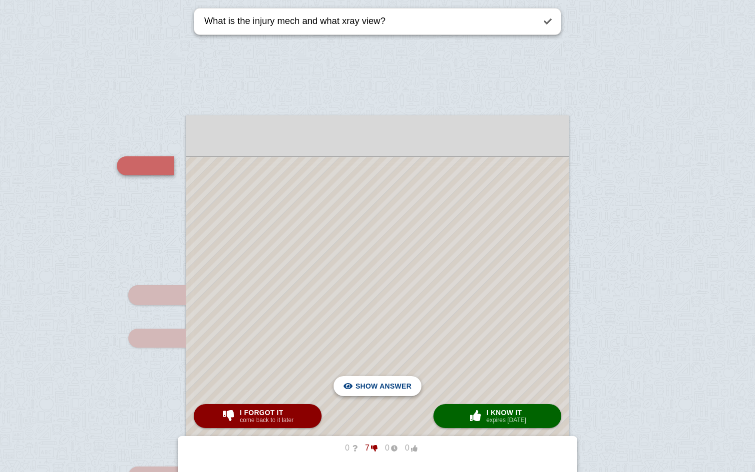
click at [392, 384] on span "Hide answer" at bounding box center [385, 386] width 52 height 22
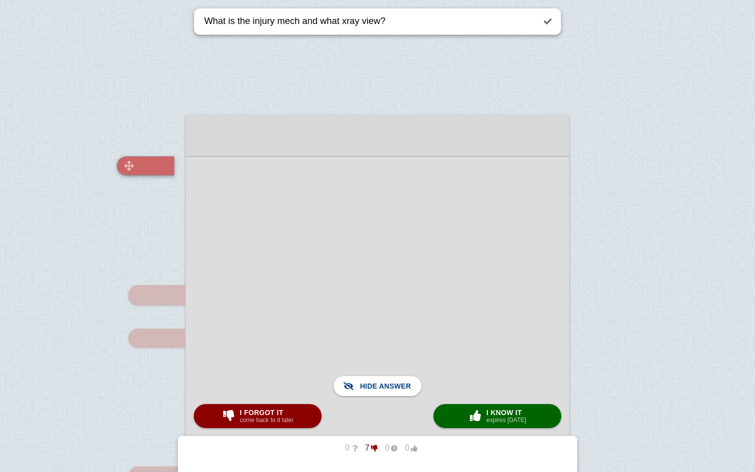
click at [138, 168] on img at bounding box center [129, 165] width 24 height 9
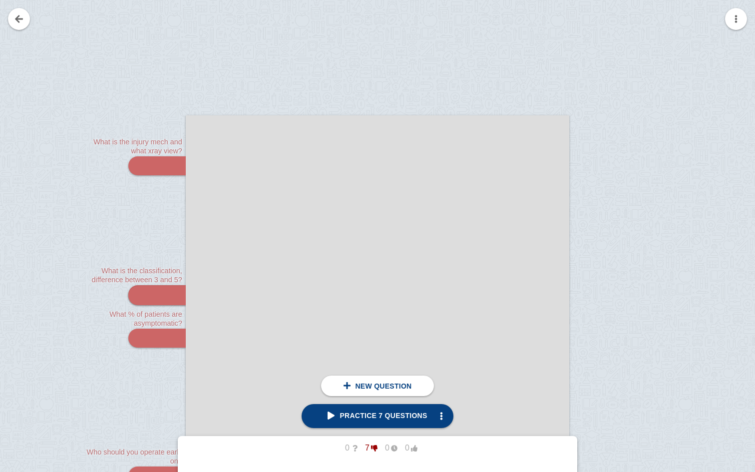
click at [30, 24] on div at bounding box center [377, 405] width 755 height 996
click at [20, 21] on link at bounding box center [19, 19] width 22 height 22
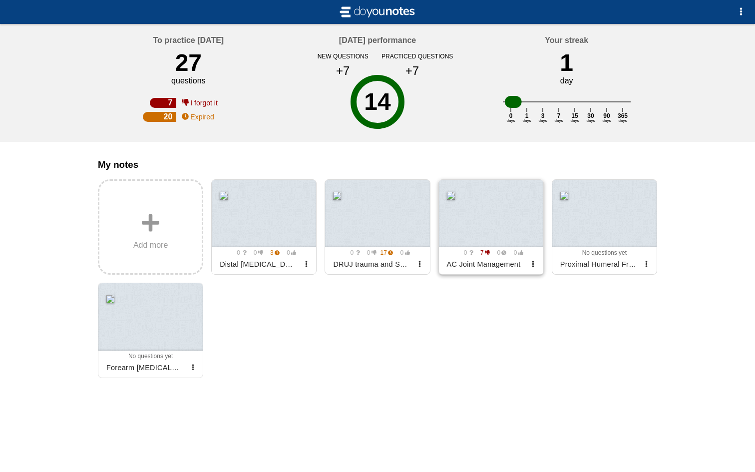
click at [496, 228] on div at bounding box center [491, 213] width 104 height 67
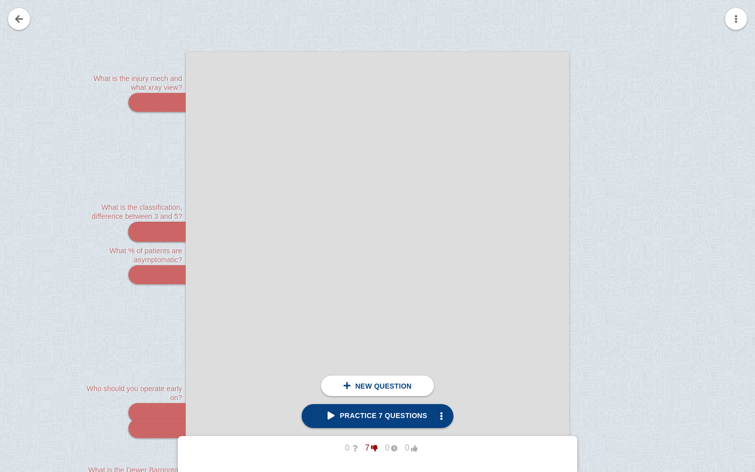
scroll to position [123, 0]
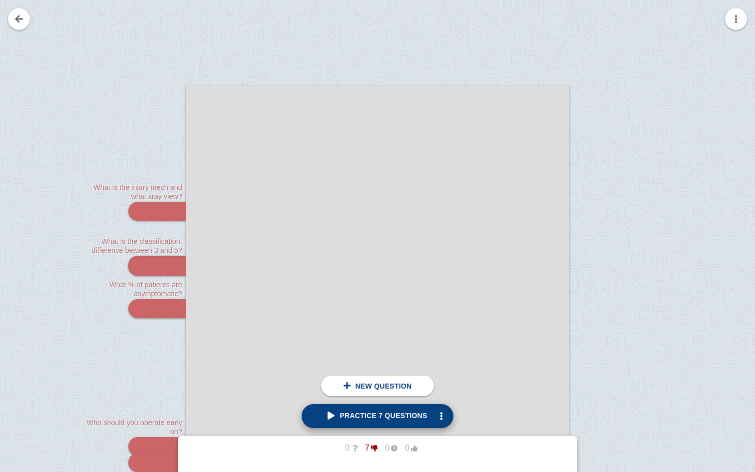
click at [375, 414] on span "Practice 7 questions" at bounding box center [377, 415] width 99 height 8
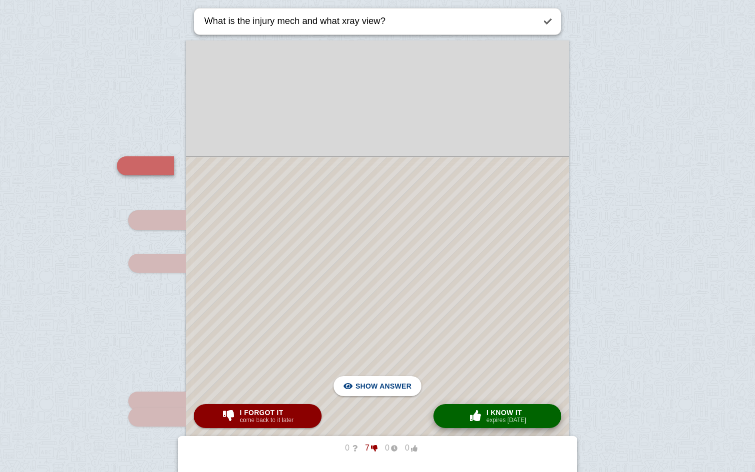
click at [497, 415] on span "I know it" at bounding box center [506, 412] width 40 height 8
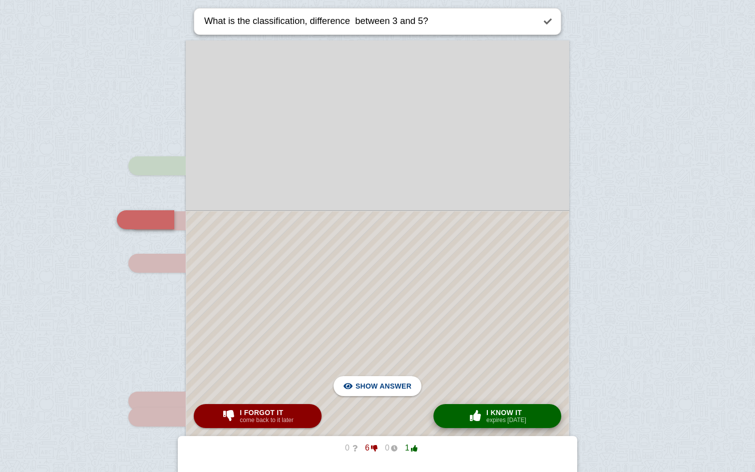
scroll to position [222, 0]
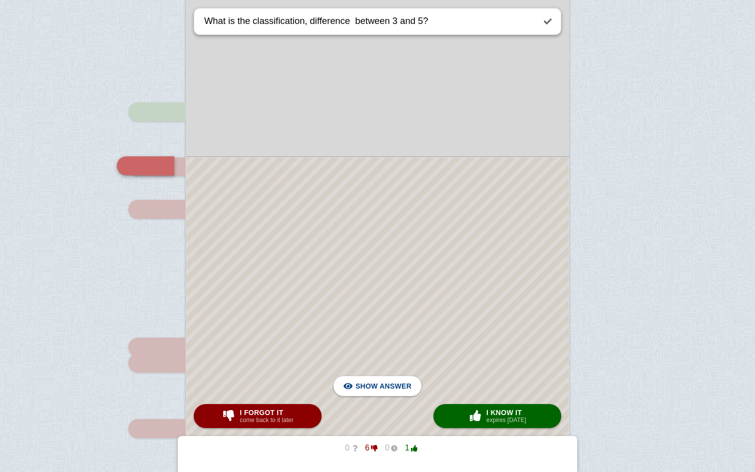
click at [680, 338] on div at bounding box center [377, 276] width 755 height 996
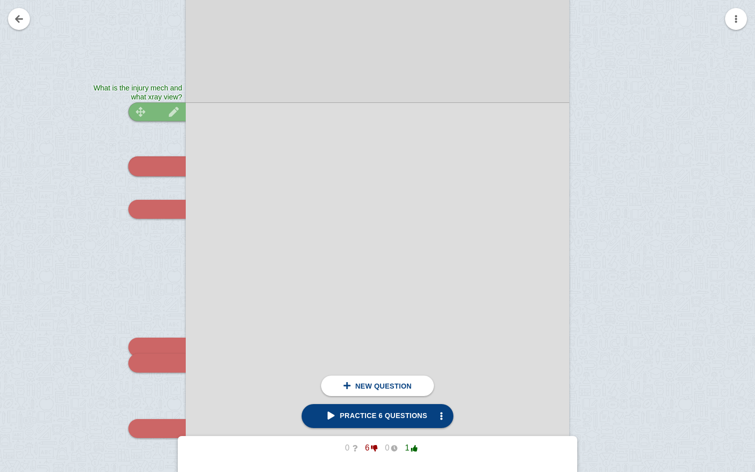
click at [154, 107] on div at bounding box center [156, 111] width 57 height 19
type textarea "What is the injury mech and what xray view?"
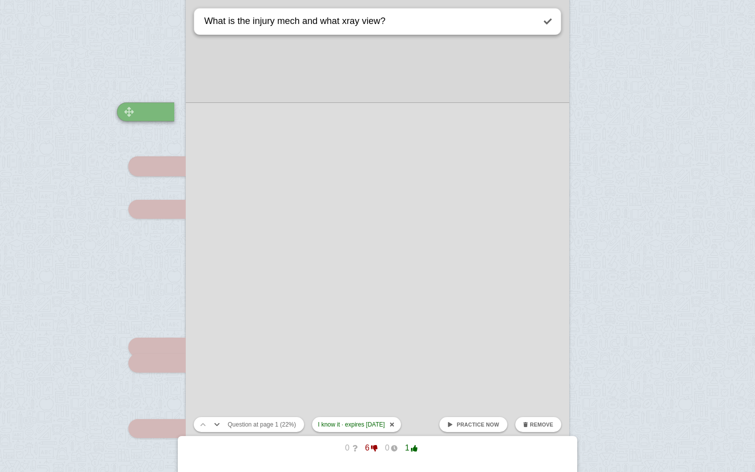
scroll to position [168, 0]
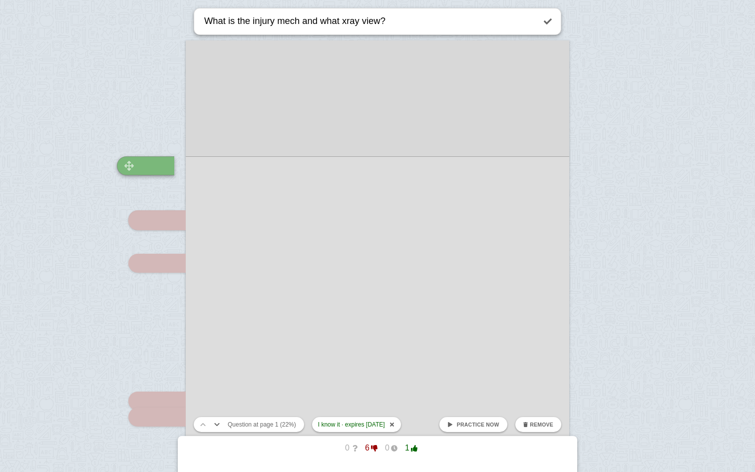
click at [150, 166] on div at bounding box center [145, 165] width 57 height 19
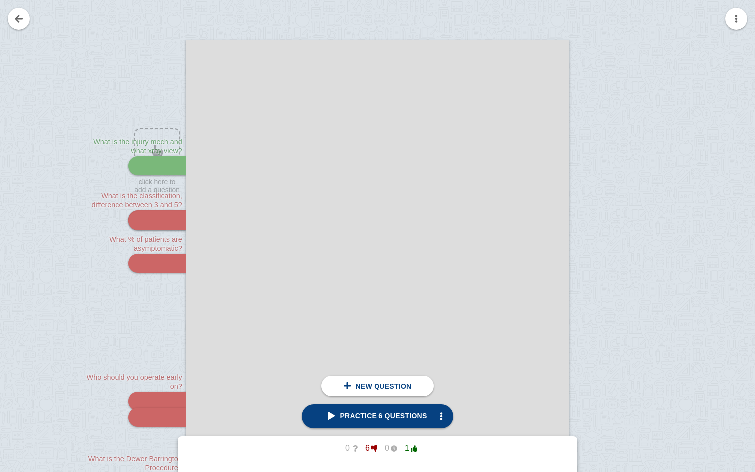
click at [358, 157] on div at bounding box center [377, 305] width 383 height 531
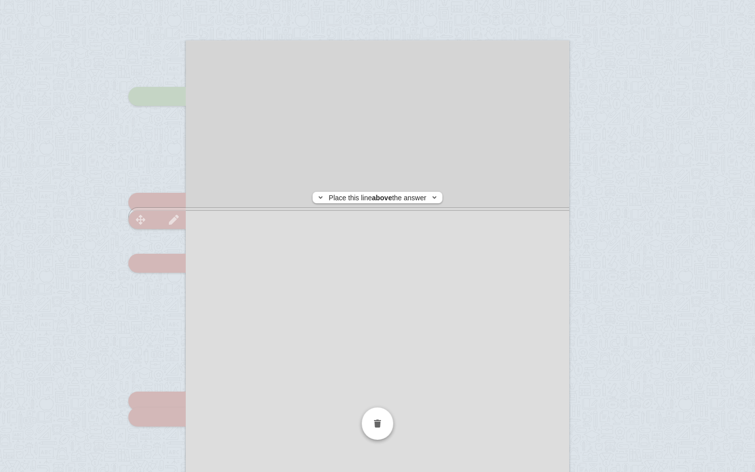
checkbox input "false"
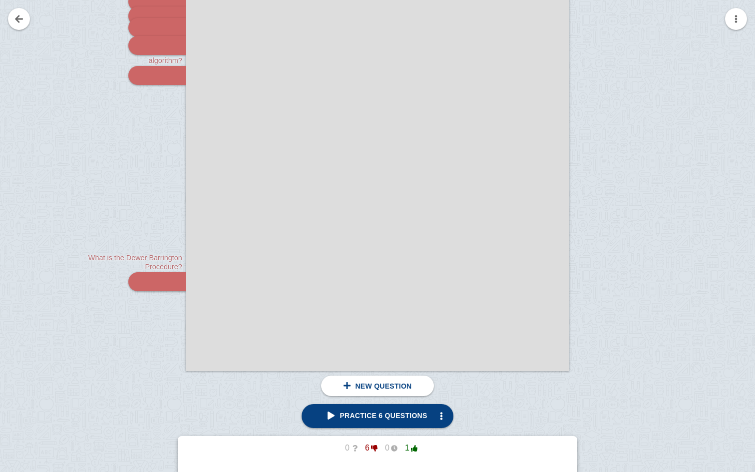
scroll to position [374, 0]
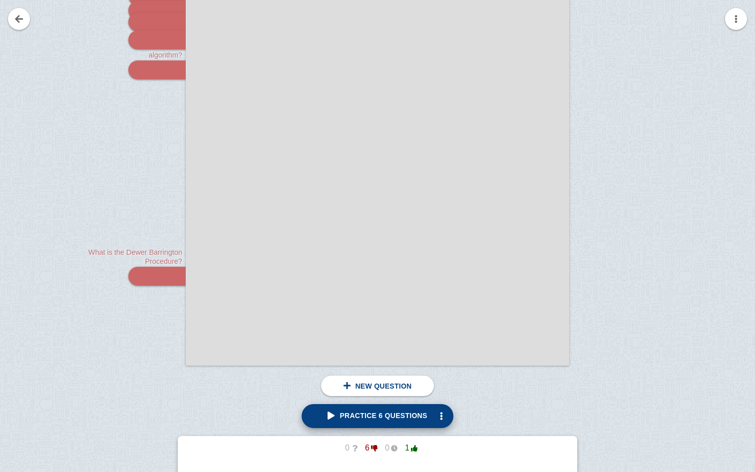
click at [376, 417] on span "Practice 6 questions" at bounding box center [377, 415] width 99 height 8
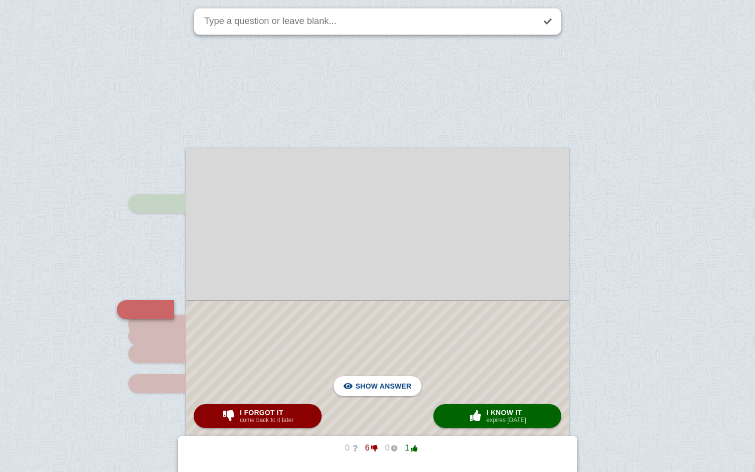
scroll to position [60, 0]
click at [503, 412] on span "I know it" at bounding box center [506, 412] width 40 height 8
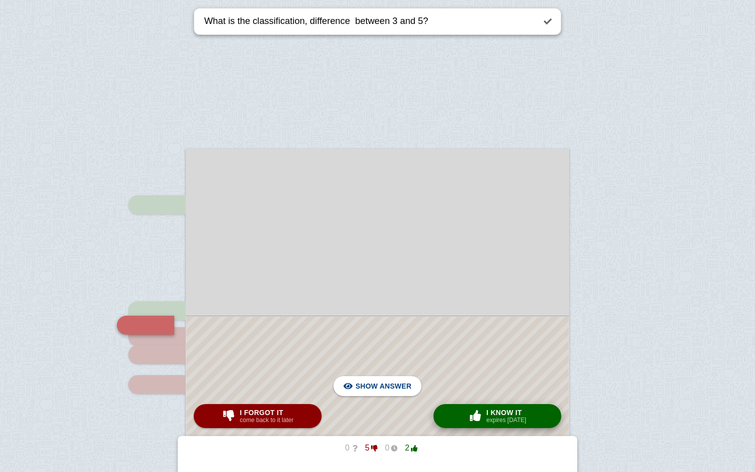
scroll to position [219, 0]
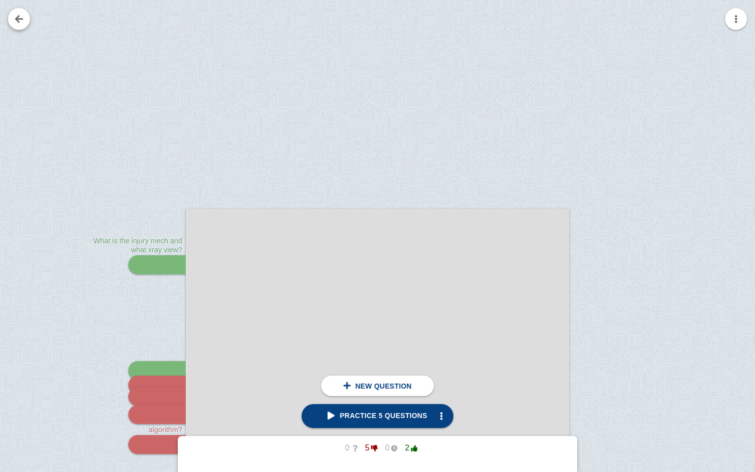
click at [13, 23] on link at bounding box center [19, 19] width 22 height 22
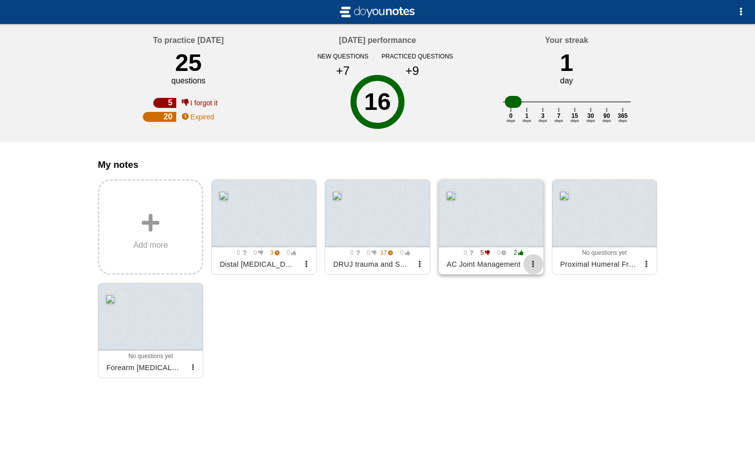
click at [534, 264] on span "button" at bounding box center [533, 264] width 6 height 6
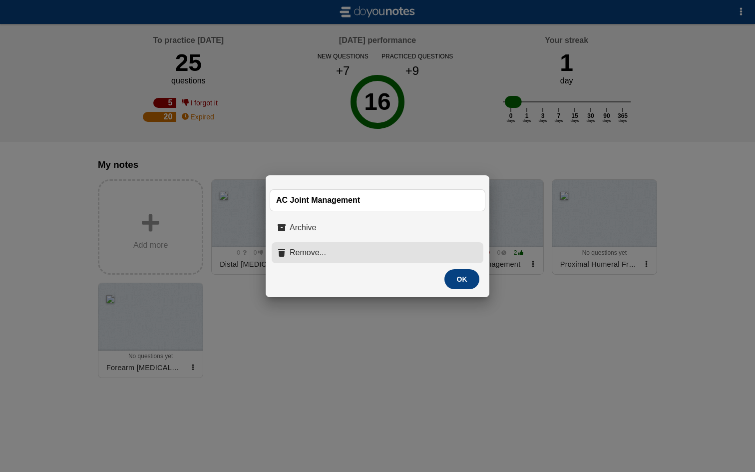
click at [328, 249] on button "Remove..." at bounding box center [378, 252] width 212 height 21
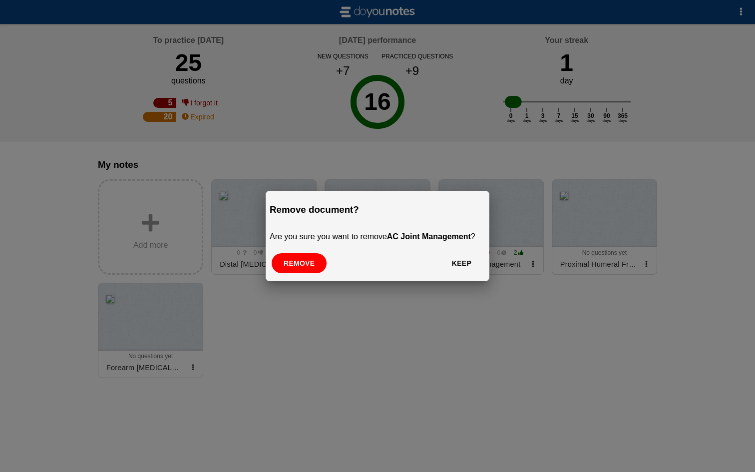
click at [302, 263] on button "Remove" at bounding box center [299, 263] width 55 height 20
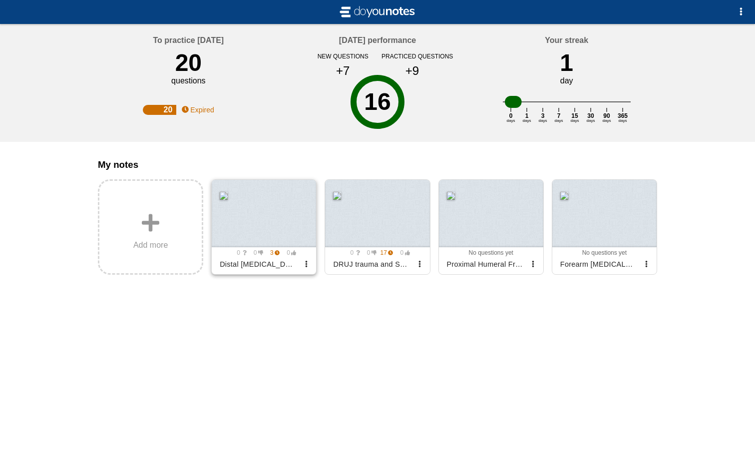
click at [259, 216] on div at bounding box center [264, 213] width 104 height 67
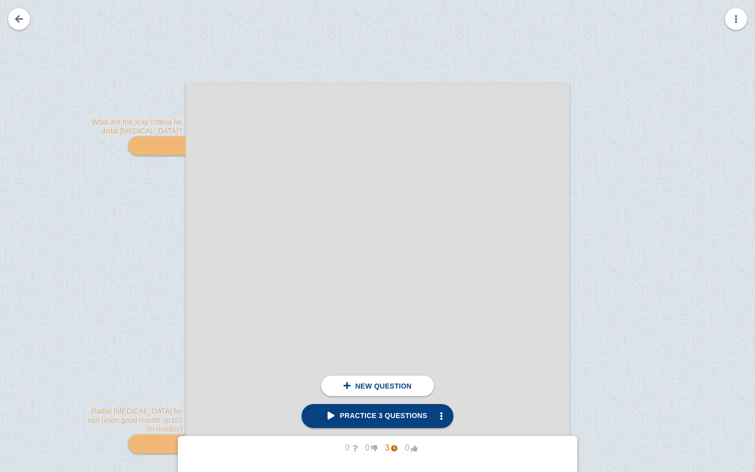
scroll to position [189, 0]
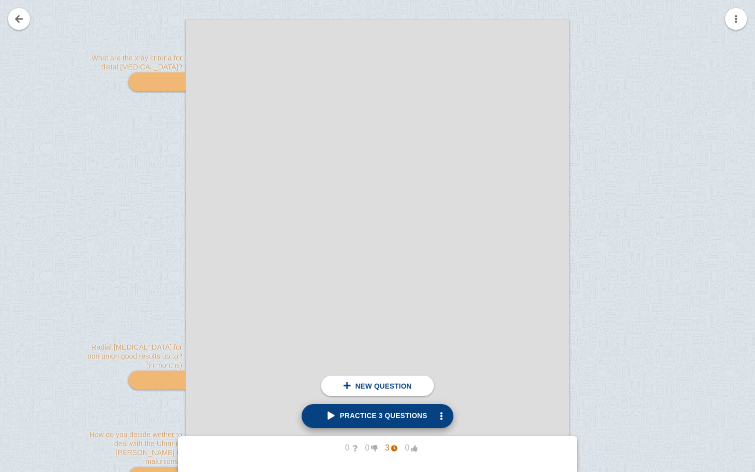
click at [379, 417] on span "Practice 3 questions" at bounding box center [377, 415] width 99 height 8
type textarea "What are the xray criteria for distal [MEDICAL_DATA]?"
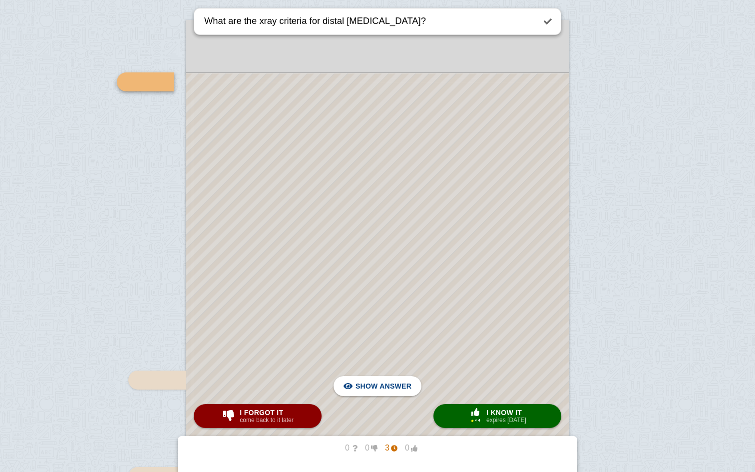
scroll to position [105, 0]
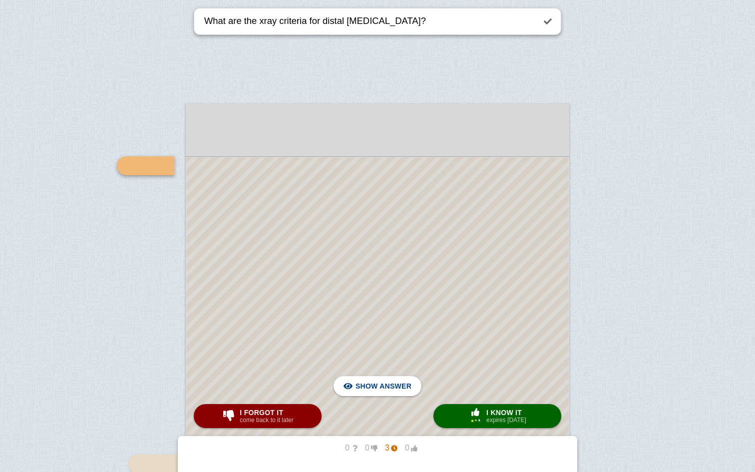
click at [699, 341] on div at bounding box center [377, 409] width 755 height 1029
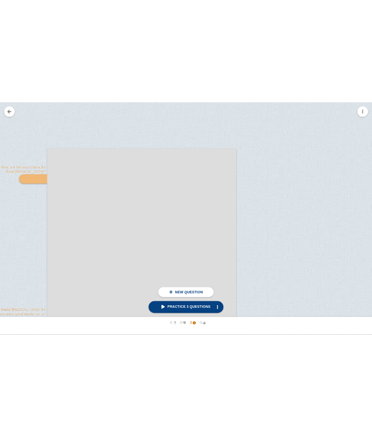
scroll to position [94, 0]
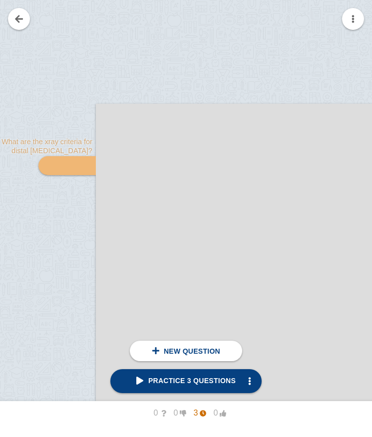
click at [138, 44] on div at bounding box center [287, 408] width 575 height 1005
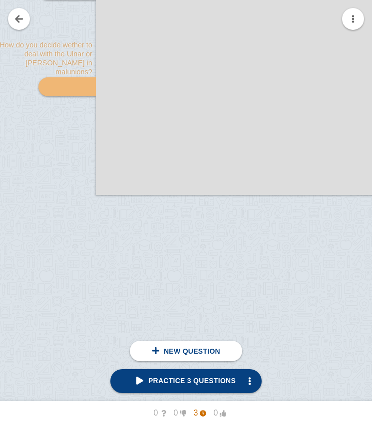
scroll to position [568, 0]
click at [20, 19] on link at bounding box center [19, 19] width 22 height 22
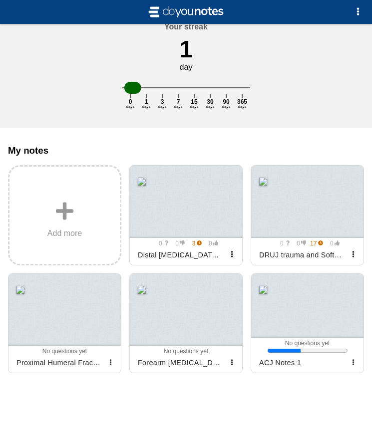
scroll to position [132, 0]
click at [309, 309] on div at bounding box center [307, 306] width 112 height 64
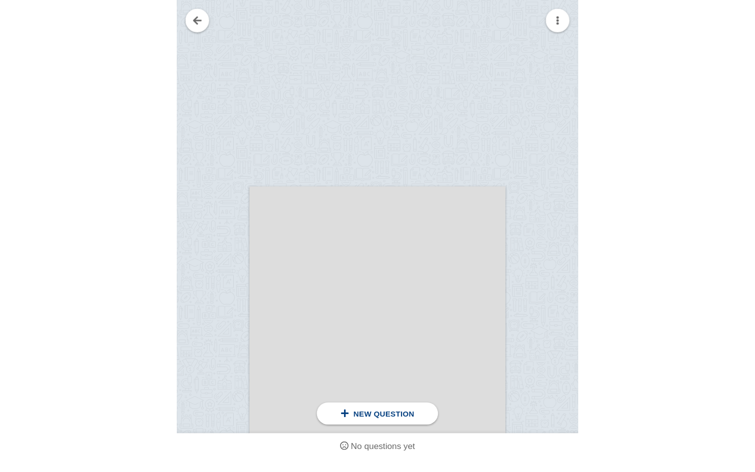
scroll to position [10, 0]
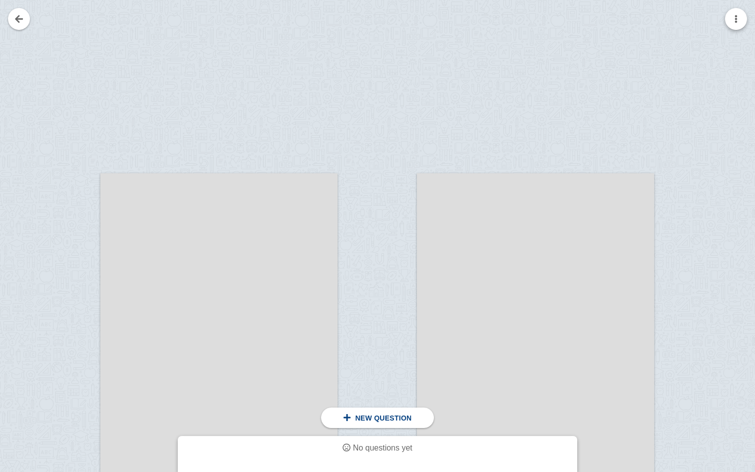
click at [735, 19] on button "button" at bounding box center [736, 19] width 22 height 22
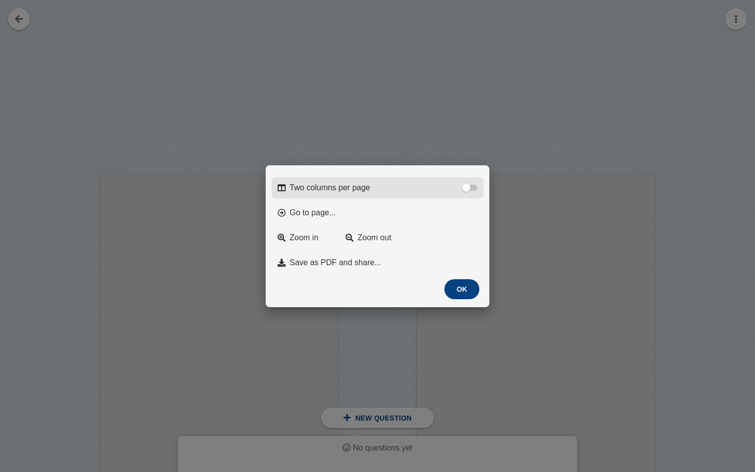
click at [468, 188] on div at bounding box center [466, 188] width 8 height 8
click at [0, 0] on input "Two columns per page" at bounding box center [0, 0] width 0 height 0
click at [468, 188] on div at bounding box center [470, 188] width 14 height 6
click at [0, 0] on input "Two columns per page" at bounding box center [0, 0] width 0 height 0
click at [464, 290] on button "OK" at bounding box center [461, 289] width 35 height 20
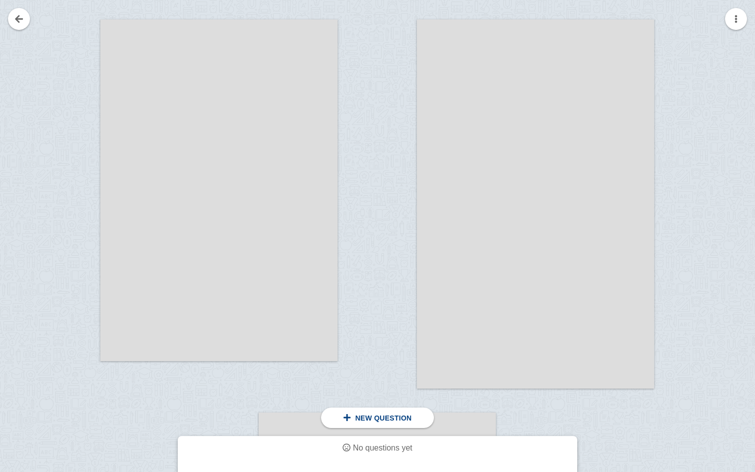
scroll to position [147, 0]
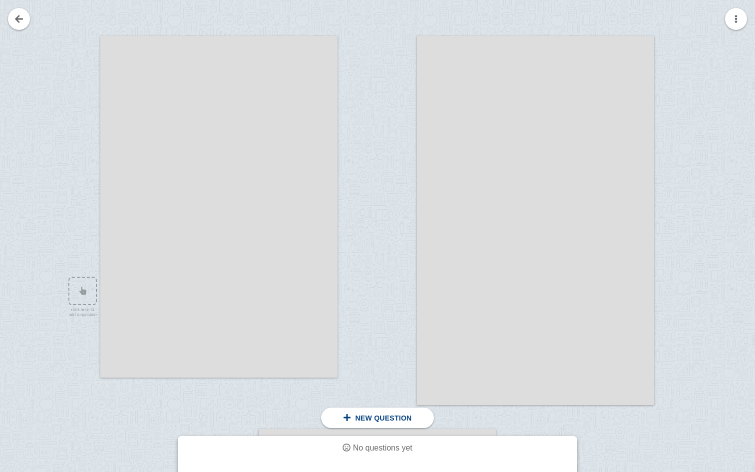
click at [201, 295] on div at bounding box center [218, 207] width 237 height 342
click at [12, 19] on link at bounding box center [19, 19] width 22 height 22
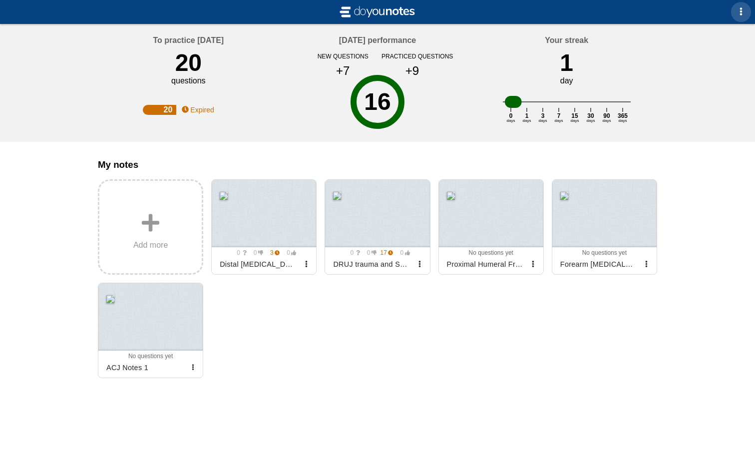
click at [742, 16] on button "button" at bounding box center [741, 12] width 20 height 20
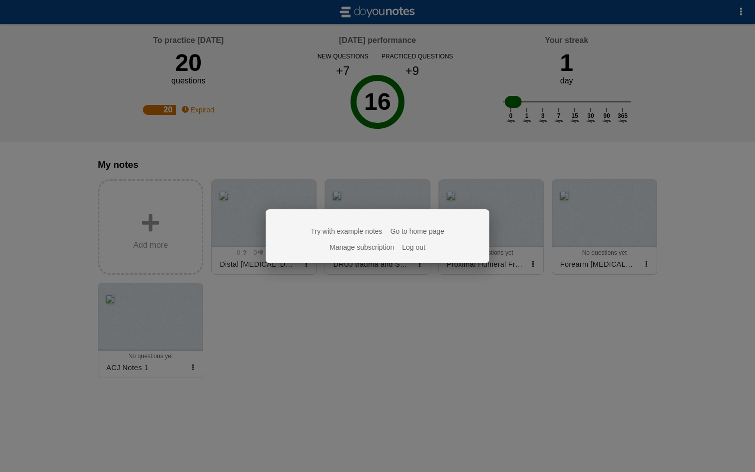
click at [430, 232] on link "Go to home page" at bounding box center [417, 231] width 54 height 8
click at [255, 353] on div at bounding box center [377, 236] width 755 height 472
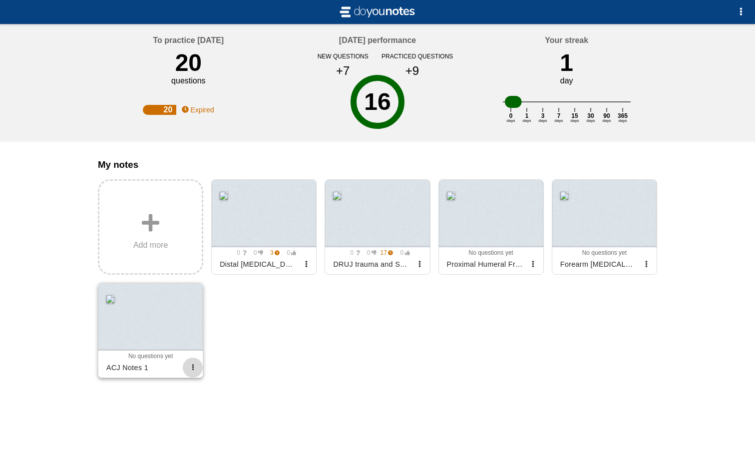
click at [193, 368] on span "button" at bounding box center [193, 367] width 6 height 6
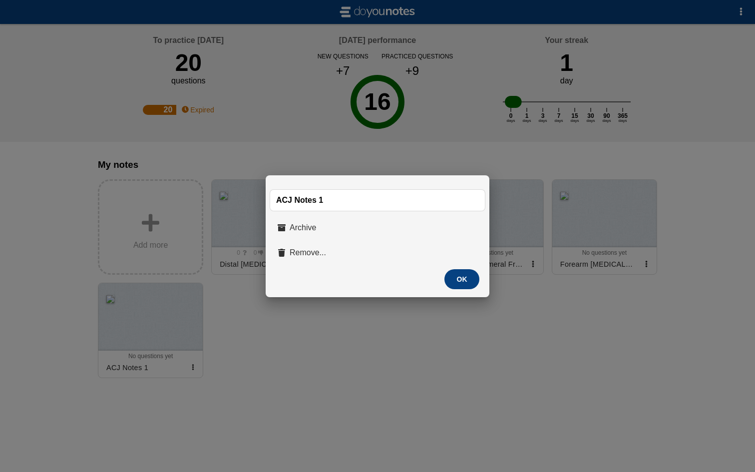
click at [149, 338] on div at bounding box center [377, 236] width 755 height 472
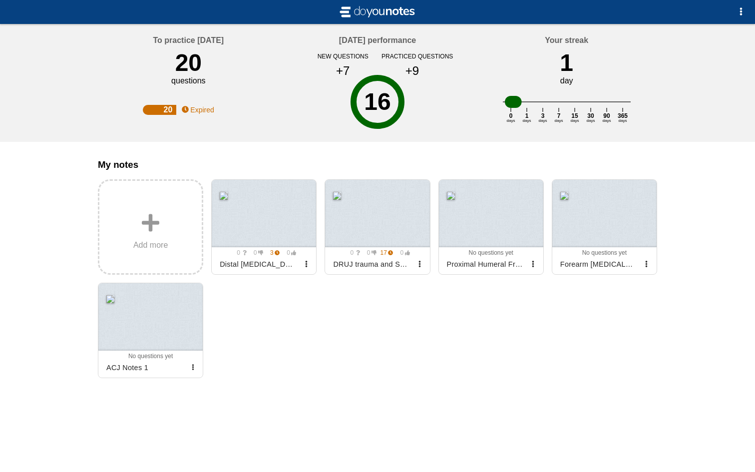
click at [149, 338] on div at bounding box center [150, 316] width 104 height 67
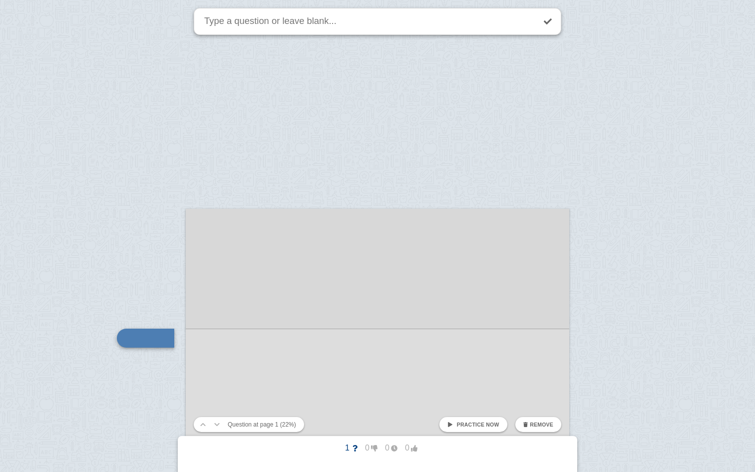
scroll to position [172, 0]
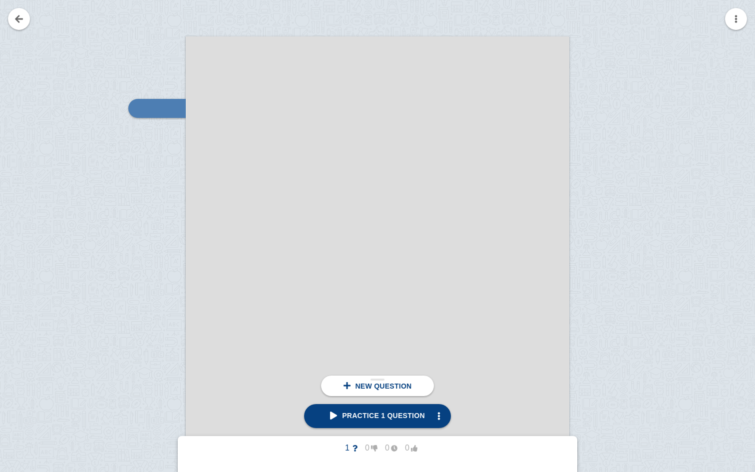
click at [387, 391] on div "New question" at bounding box center [377, 385] width 112 height 20
click at [173, 107] on img at bounding box center [174, 107] width 24 height 9
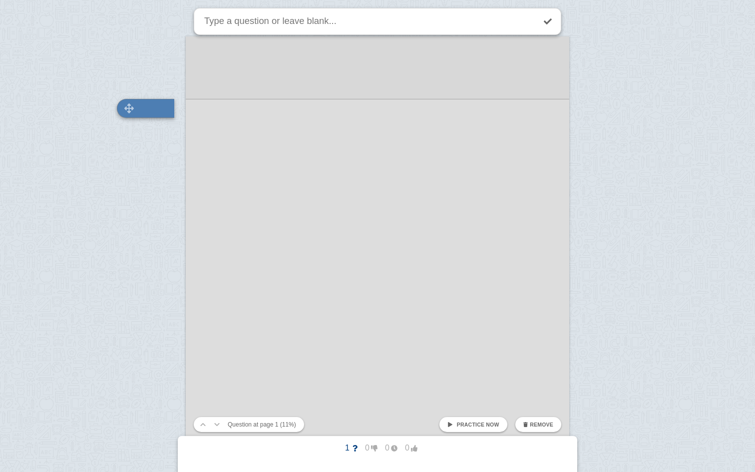
scroll to position [115, 0]
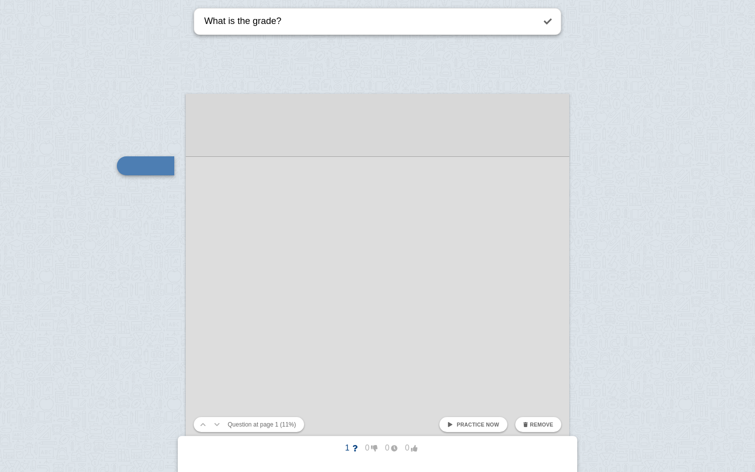
type textarea "What is the grade?"
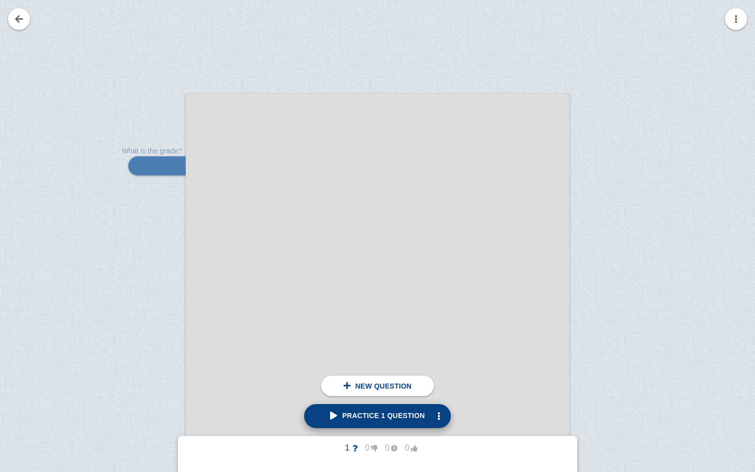
click at [397, 413] on span "Practice 1 question" at bounding box center [377, 415] width 95 height 8
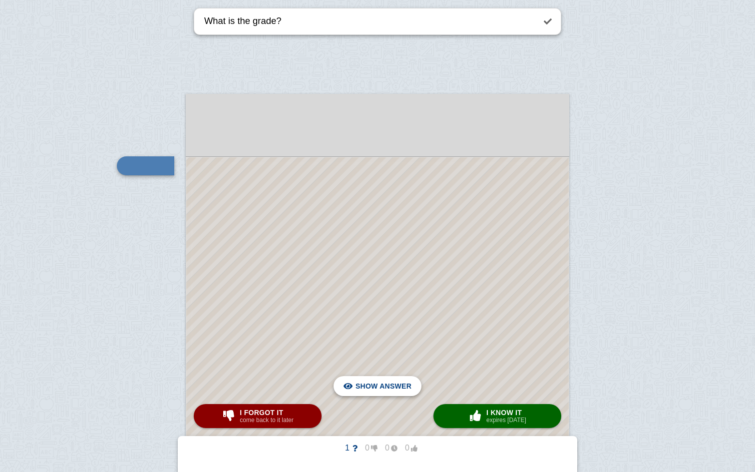
click at [379, 386] on span "Hide answer" at bounding box center [385, 386] width 52 height 22
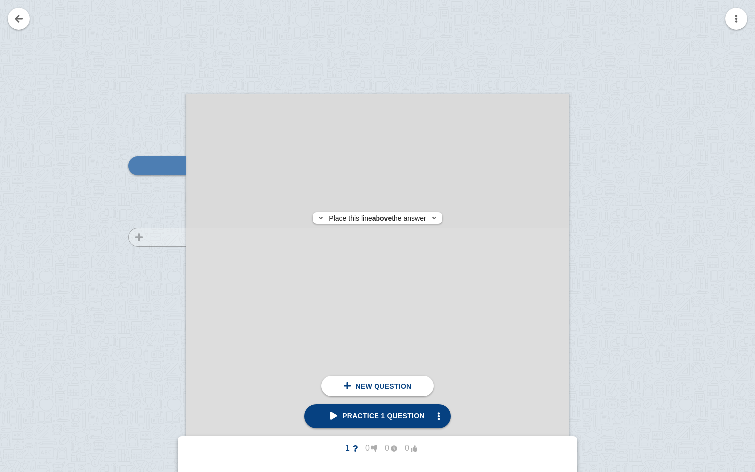
click at [149, 237] on div at bounding box center [152, 379] width 67 height 552
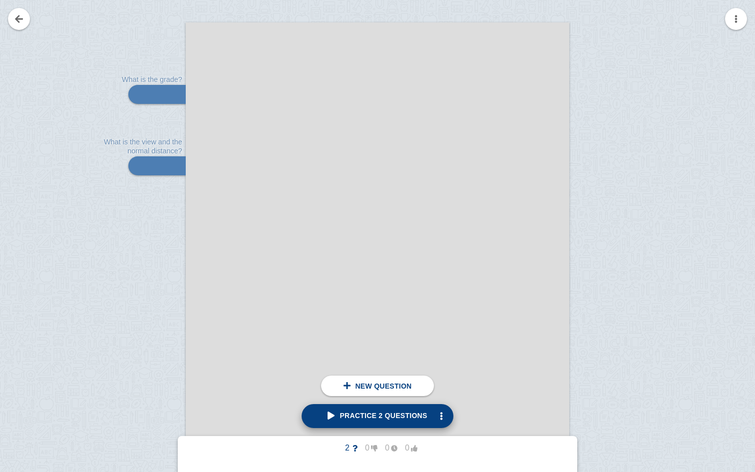
click at [378, 413] on span "Practice 2 questions" at bounding box center [377, 415] width 99 height 8
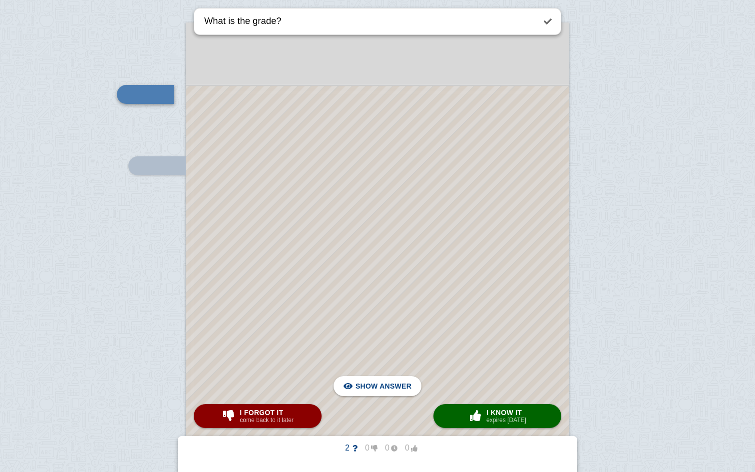
scroll to position [115, 0]
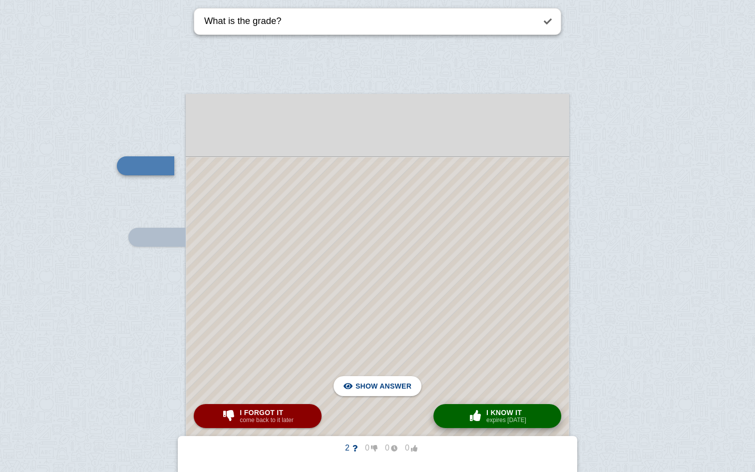
click at [496, 415] on span "I know it" at bounding box center [506, 412] width 40 height 8
type textarea "What is the view and the normal distance?"
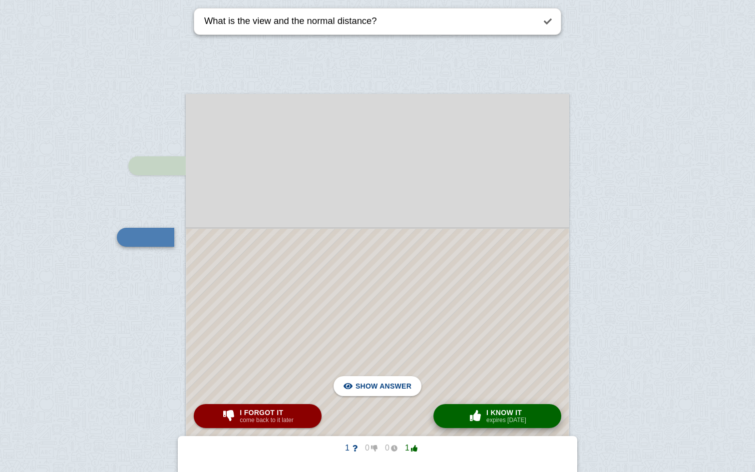
scroll to position [186, 0]
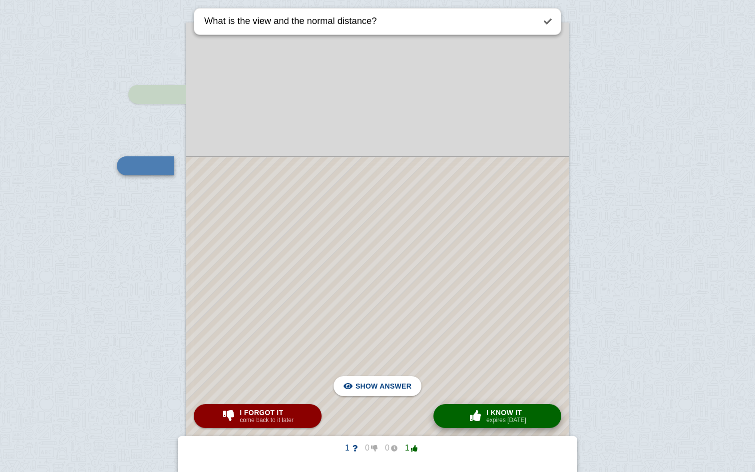
click at [496, 415] on span "I know it" at bounding box center [506, 412] width 40 height 8
checkbox input "true"
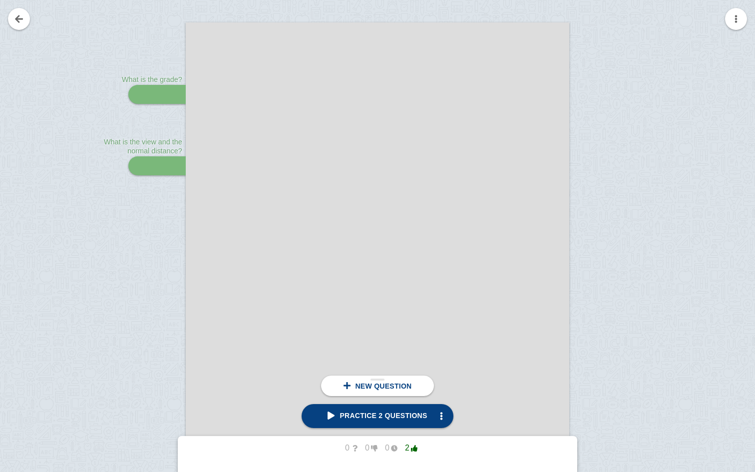
click at [379, 390] on div "New question" at bounding box center [377, 385] width 112 height 20
click at [123, 242] on div at bounding box center [152, 308] width 67 height 552
checkbox input "false"
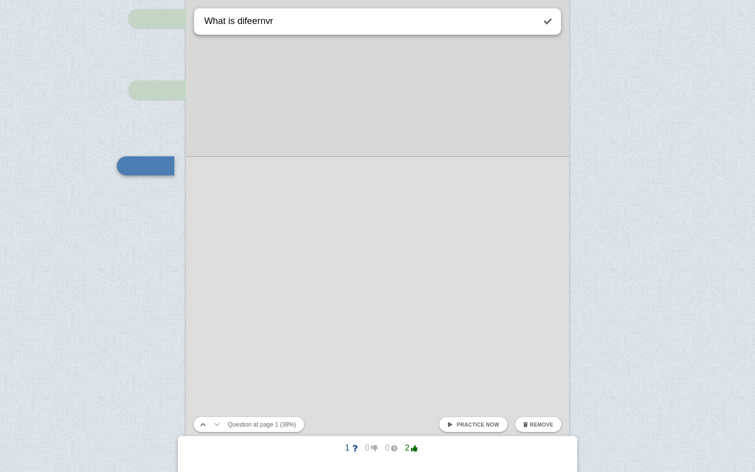
click at [255, 24] on textarea "What is difeernvr" at bounding box center [368, 20] width 333 height 25
click at [277, 22] on textarea "What is difeernvr" at bounding box center [368, 20] width 333 height 25
click at [277, 22] on textarea "What is difference in treatment?" at bounding box center [368, 20] width 333 height 25
type textarea "What is difference in treatment?"
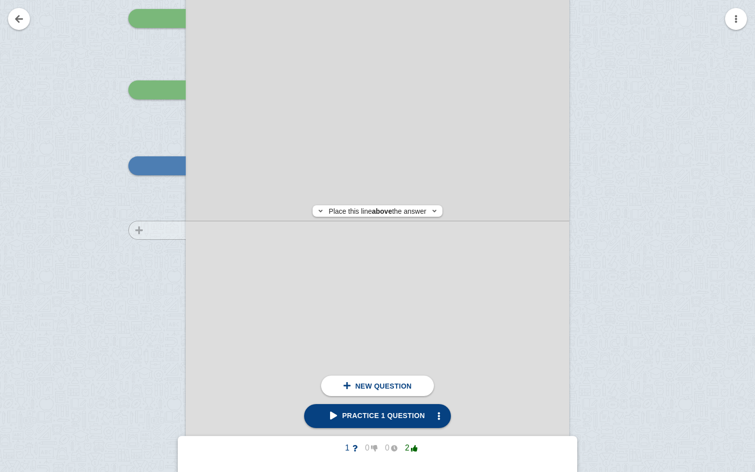
click at [166, 230] on div at bounding box center [152, 232] width 67 height 552
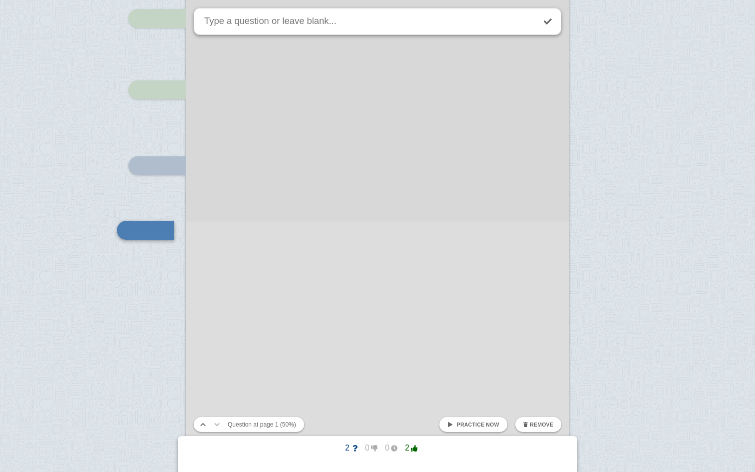
scroll to position [327, 0]
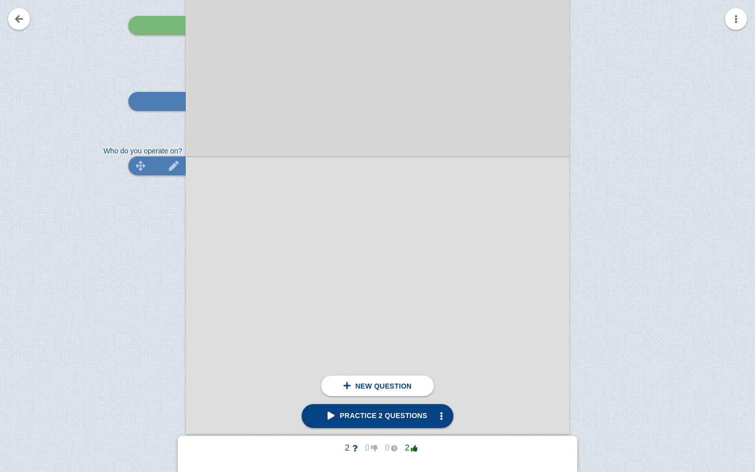
click at [175, 166] on img at bounding box center [174, 165] width 24 height 9
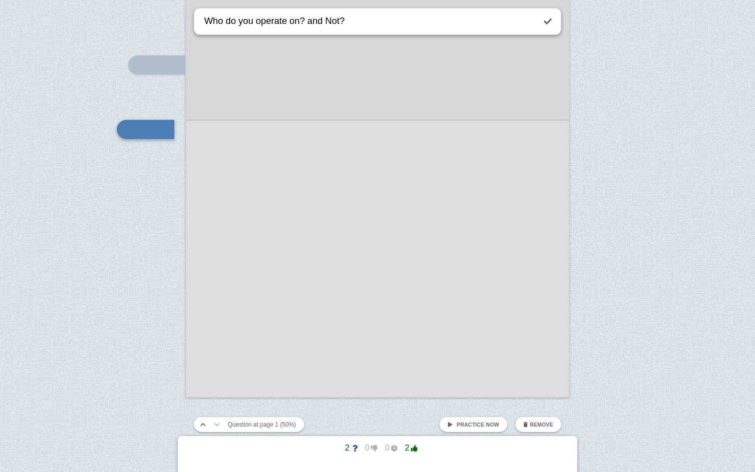
scroll to position [366, 0]
type textarea "Who do you operate on? and Not?"
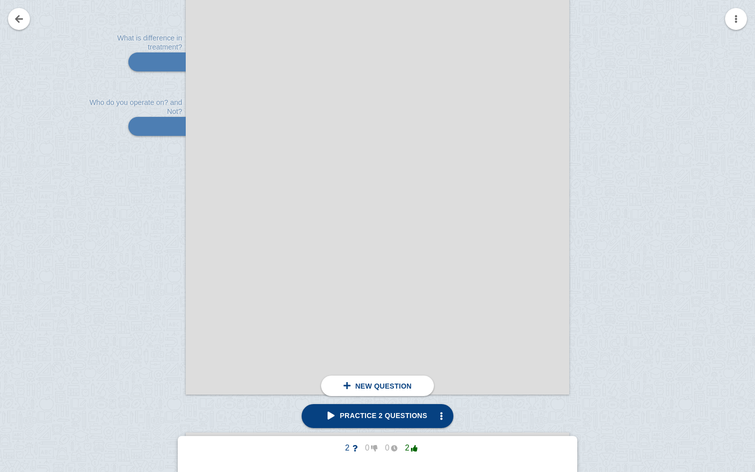
click at [142, 271] on div at bounding box center [152, 128] width 67 height 552
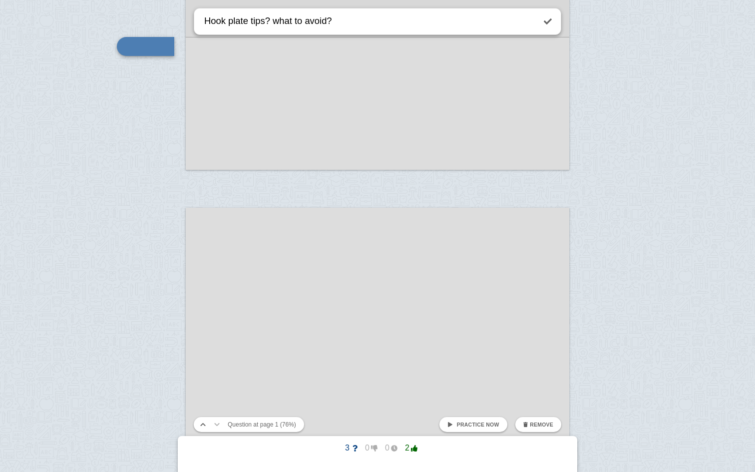
scroll to position [581, 0]
type textarea "Hook plate tips? what to avoid?"
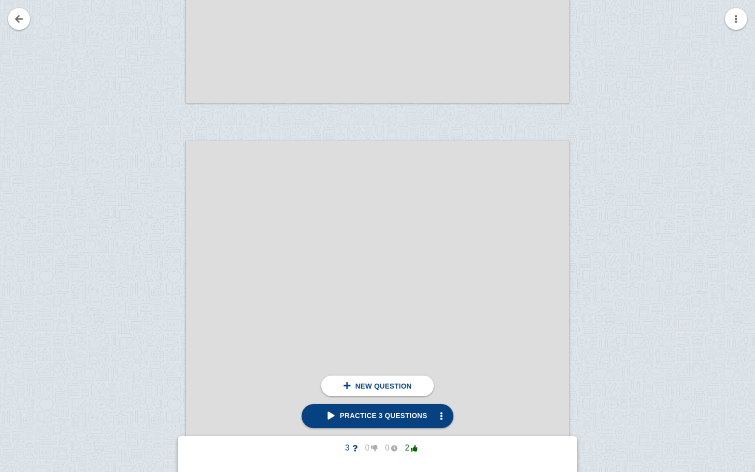
scroll to position [688, 0]
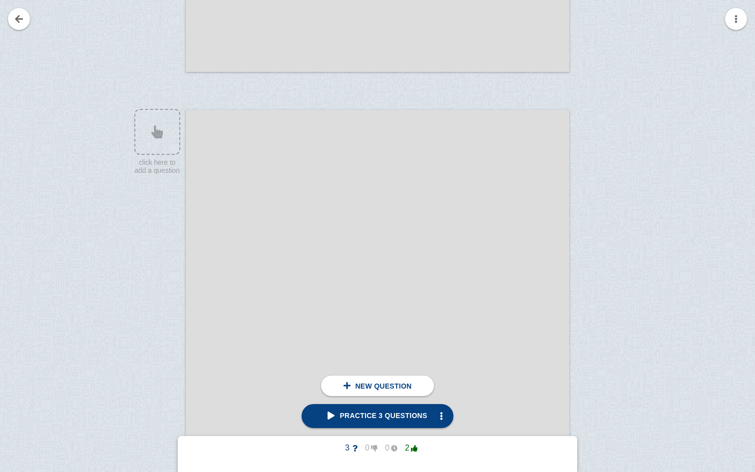
click at [363, 138] on div at bounding box center [377, 408] width 383 height 597
click at [143, 150] on div at bounding box center [152, 417] width 67 height 597
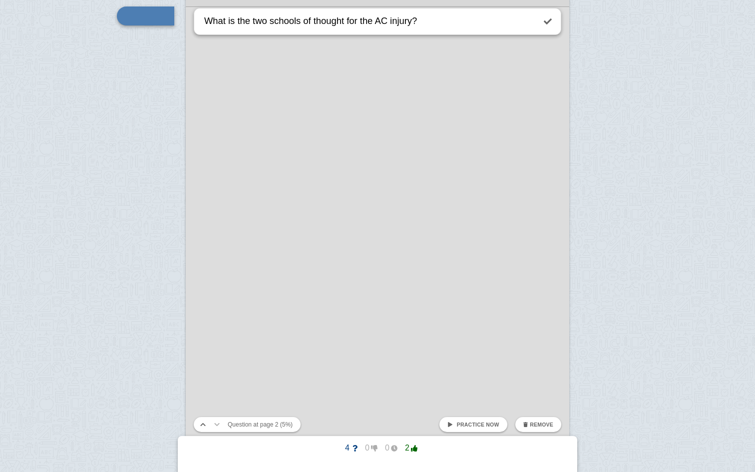
scroll to position [824, 0]
type textarea "What is the two schools of thought for the AC injury?"
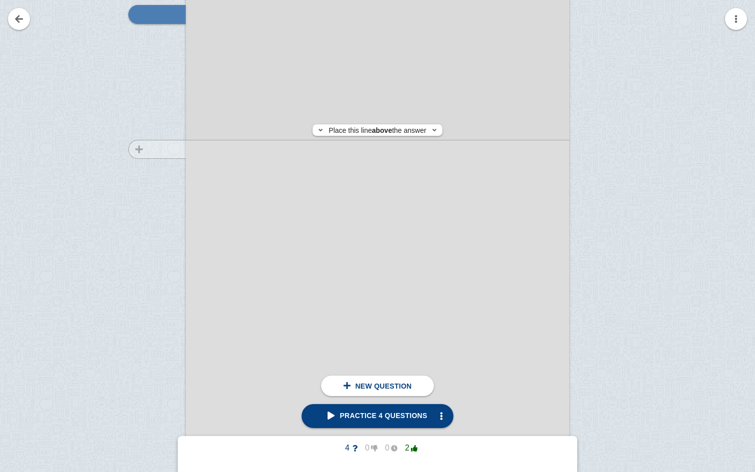
click at [165, 149] on div at bounding box center [152, 282] width 67 height 597
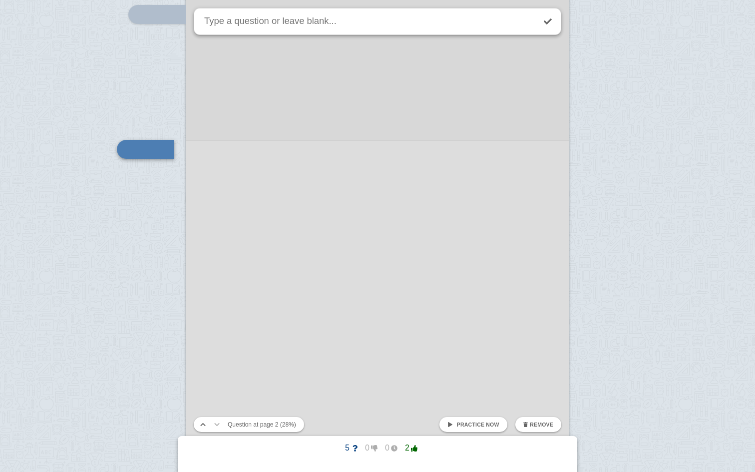
scroll to position [807, 0]
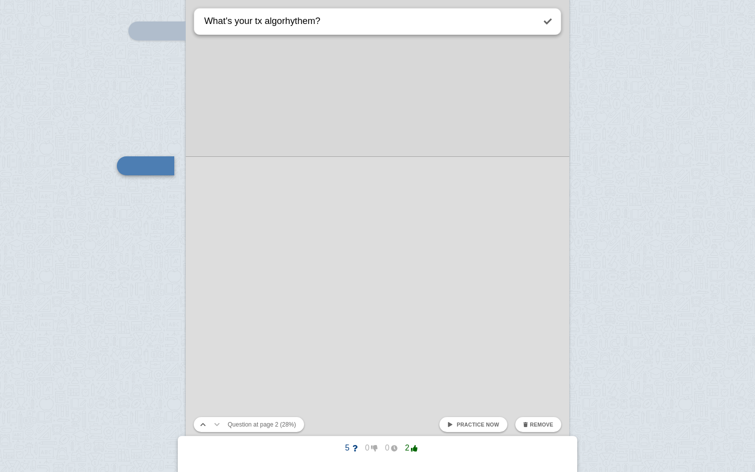
click at [292, 19] on textarea "What's your tx algorhythem?" at bounding box center [368, 20] width 333 height 25
click at [317, 22] on textarea "What's your tx algorhythem?" at bounding box center [368, 20] width 333 height 25
type textarea "What's your tx algorithm?"
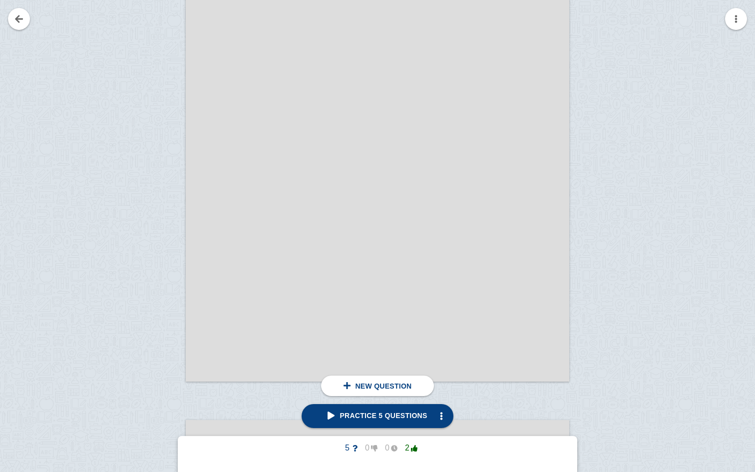
scroll to position [955, 0]
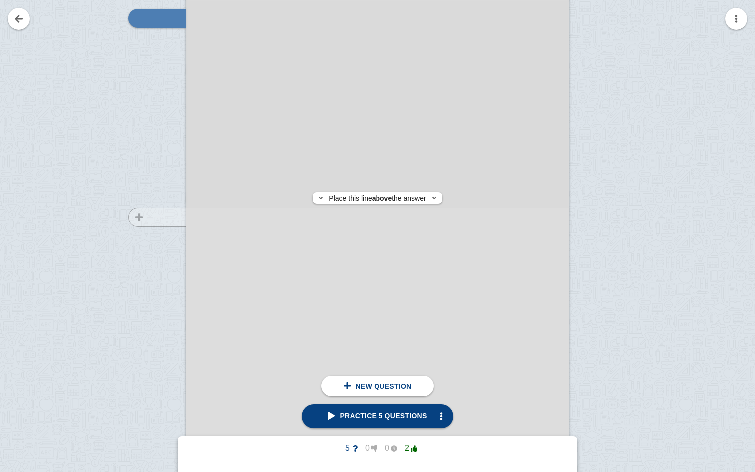
click at [164, 217] on div at bounding box center [152, 151] width 67 height 597
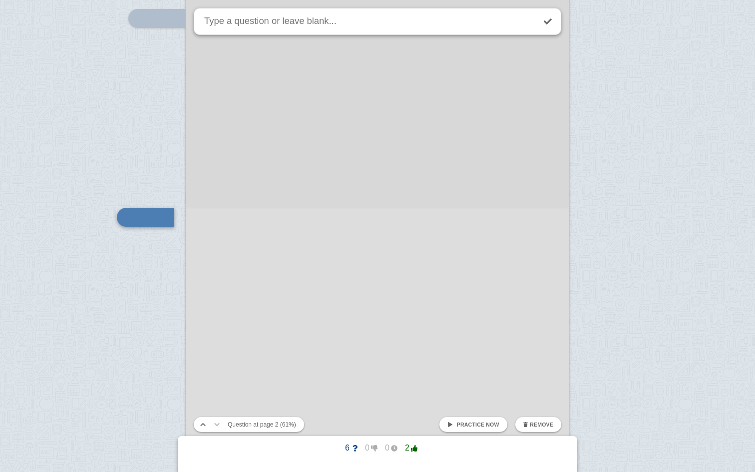
scroll to position [1006, 0]
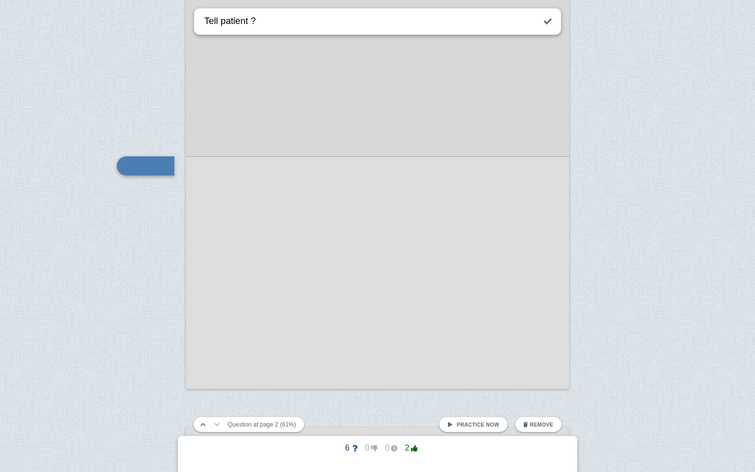
type textarea "Tell patient ?"
click at [163, 217] on div at bounding box center [377, 104] width 755 height 2220
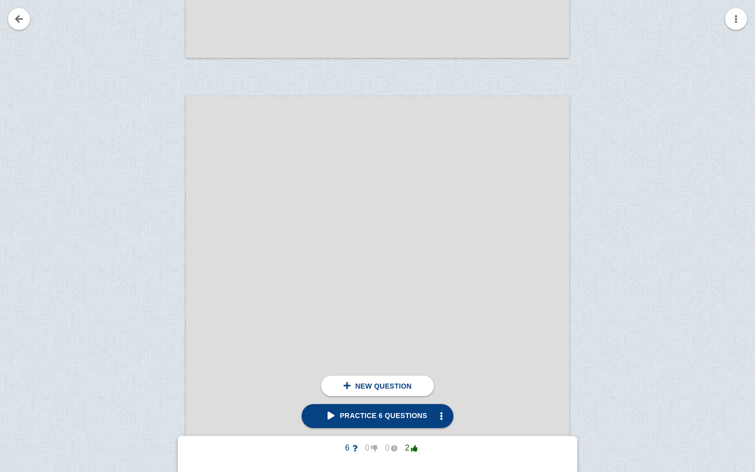
scroll to position [1286, 0]
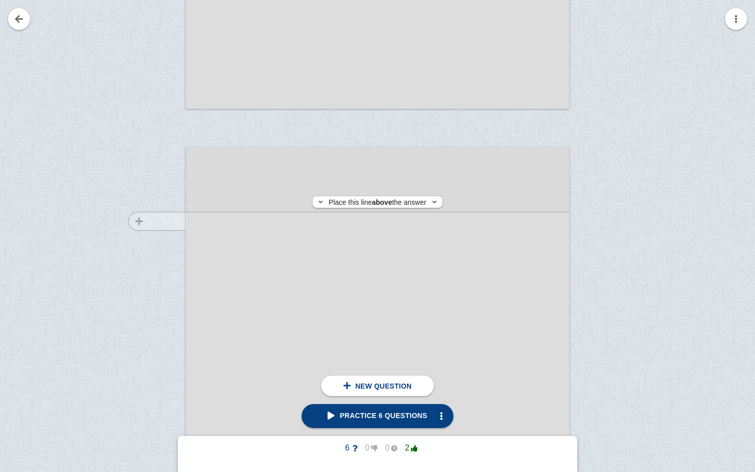
click at [169, 221] on div at bounding box center [152, 422] width 67 height 531
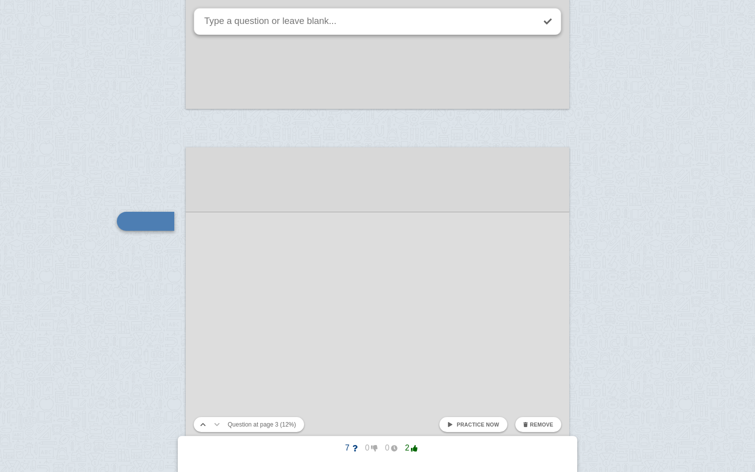
scroll to position [1342, 0]
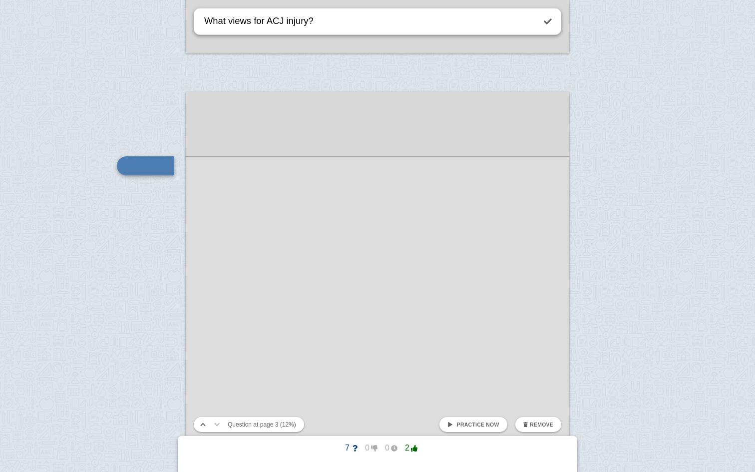
type textarea "What views for ACJ injury?"
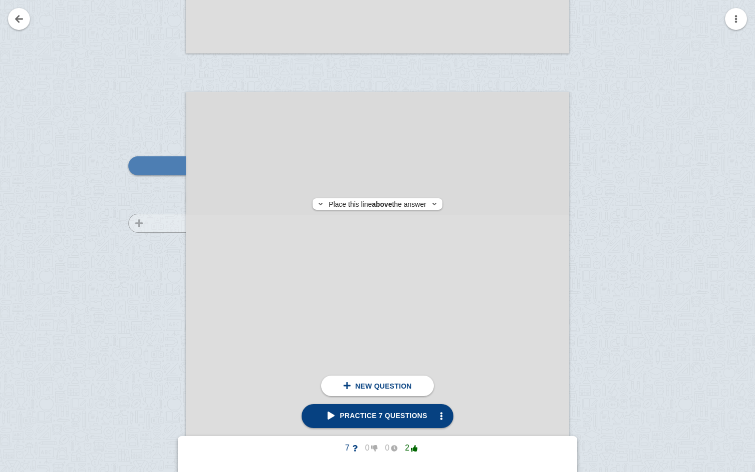
click at [172, 223] on div at bounding box center [152, 366] width 67 height 531
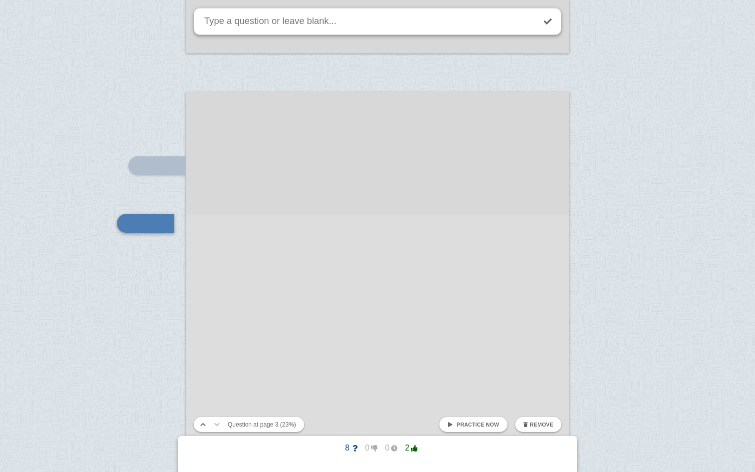
scroll to position [1399, 0]
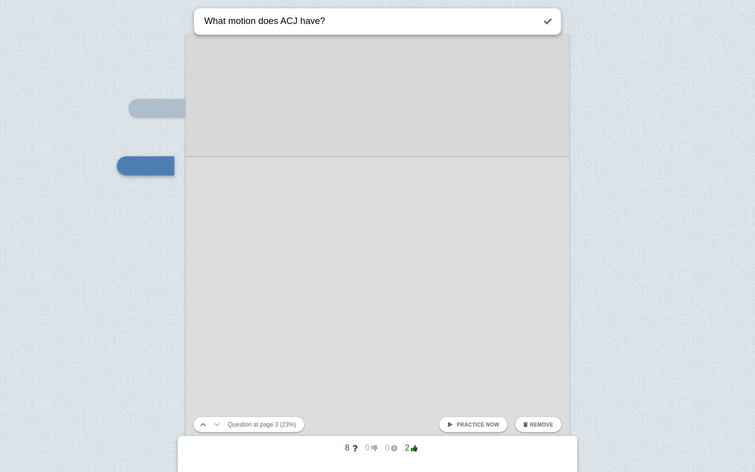
type textarea "What motion does ACJ have?"
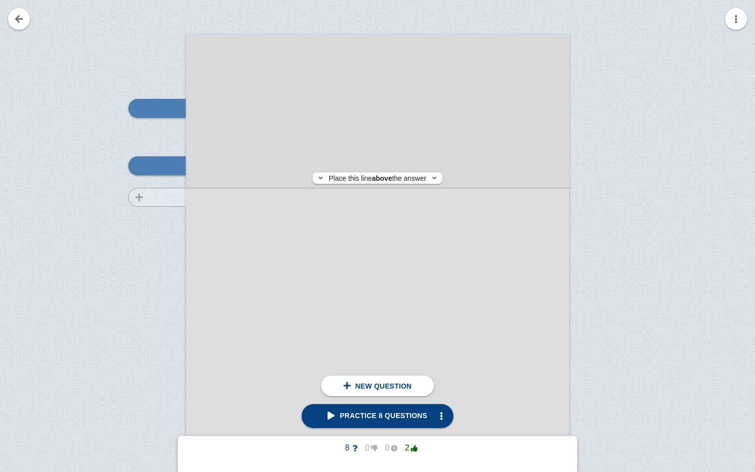
click at [156, 197] on div at bounding box center [152, 309] width 67 height 531
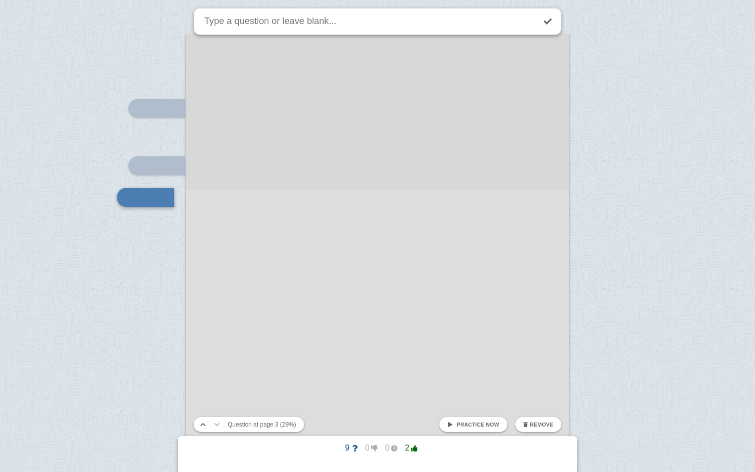
scroll to position [1430, 0]
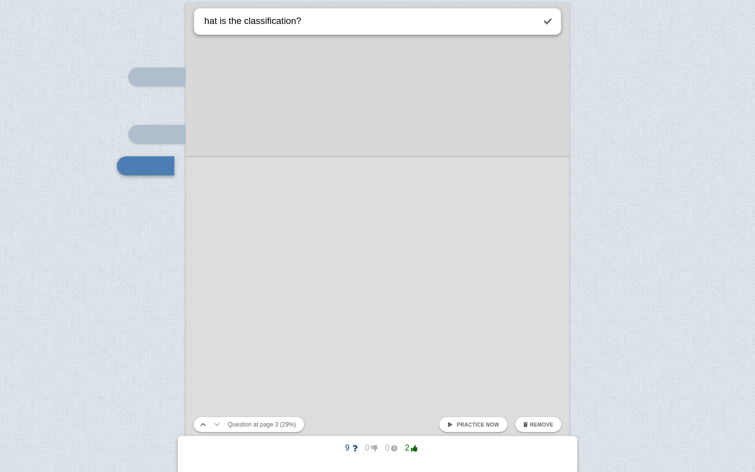
click at [205, 20] on textarea "hat is the classification?" at bounding box center [368, 20] width 333 height 25
click at [326, 24] on textarea "What is the classification?" at bounding box center [368, 20] width 333 height 25
type textarea "What is the classification? difference between 3 and 5"
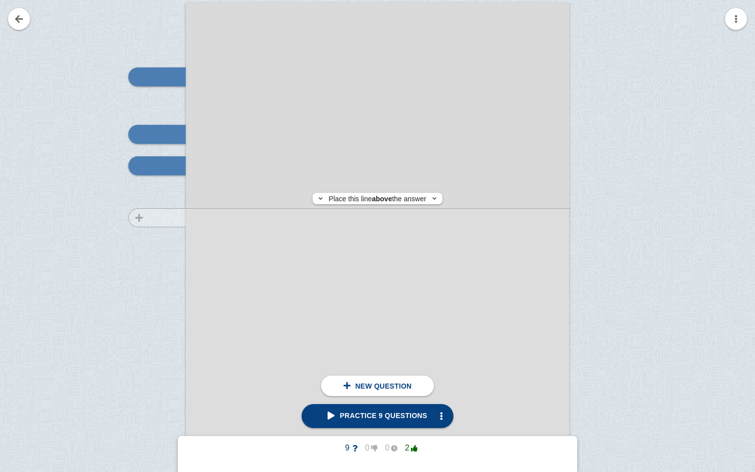
click at [152, 218] on div at bounding box center [152, 277] width 67 height 531
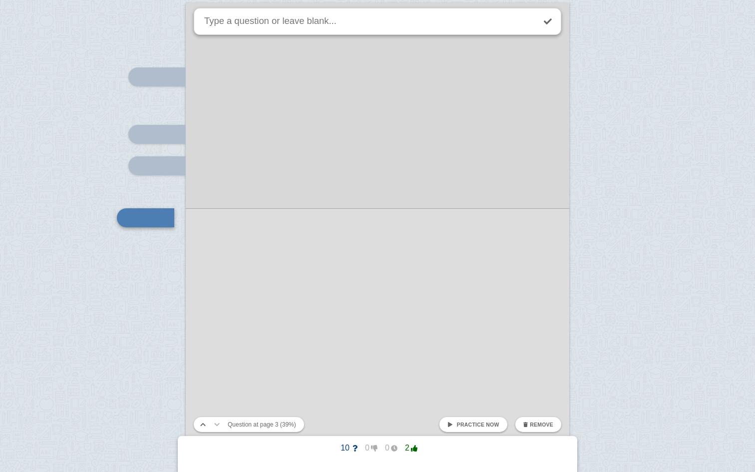
scroll to position [1482, 0]
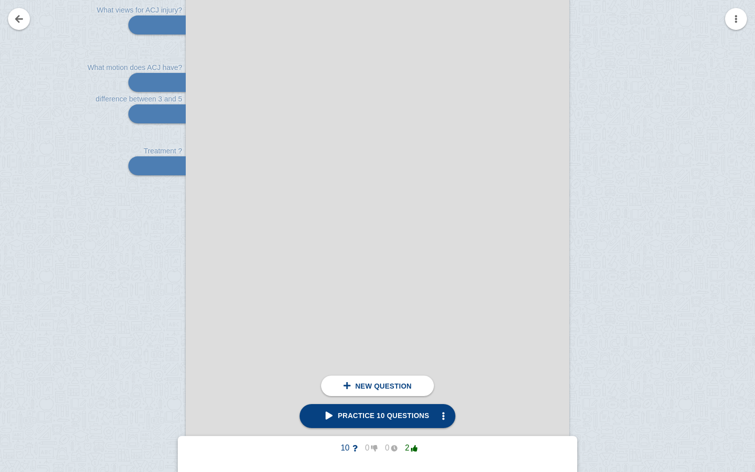
type textarea "Treatment ?"
click at [165, 287] on div at bounding box center [152, 226] width 67 height 531
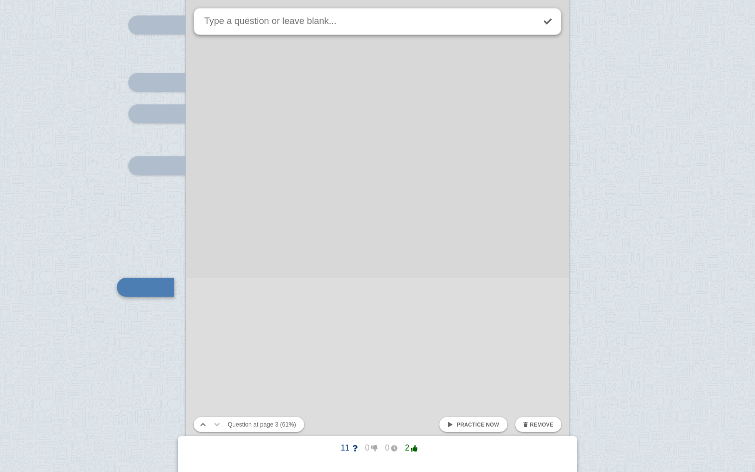
scroll to position [1604, 0]
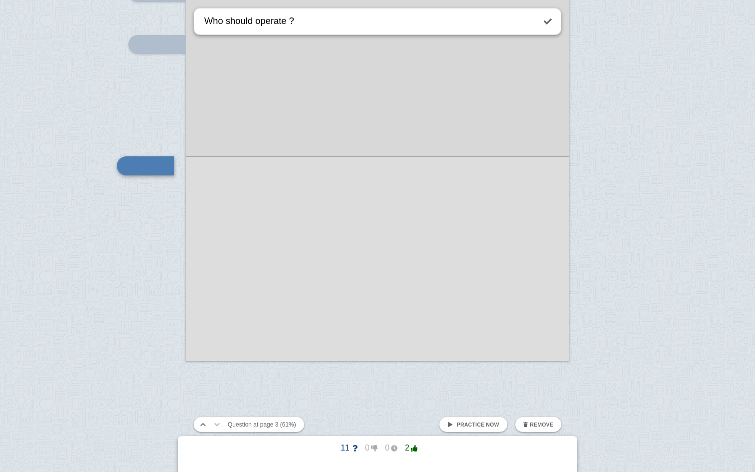
type textarea "Who should operate ?"
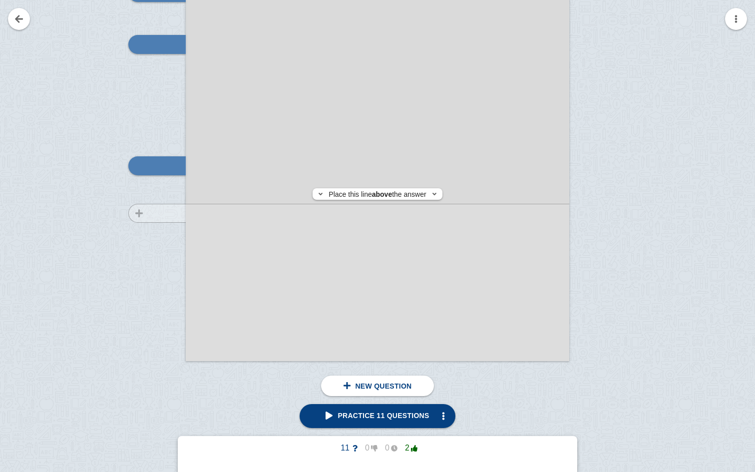
click at [176, 213] on div at bounding box center [152, 104] width 67 height 531
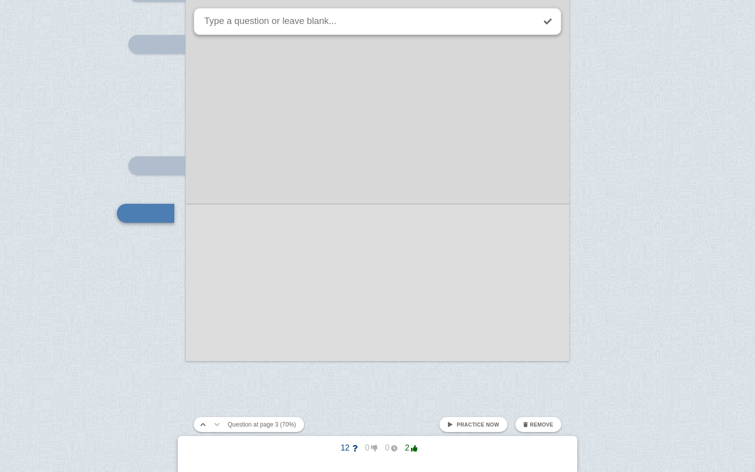
scroll to position [1651, 0]
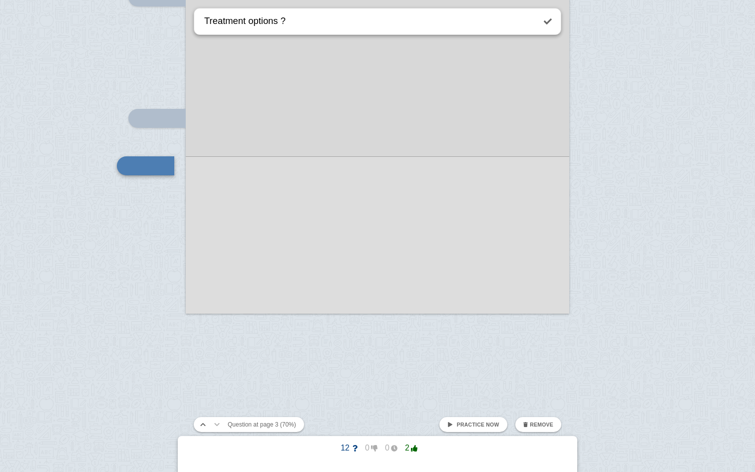
type textarea "Treatment options ?"
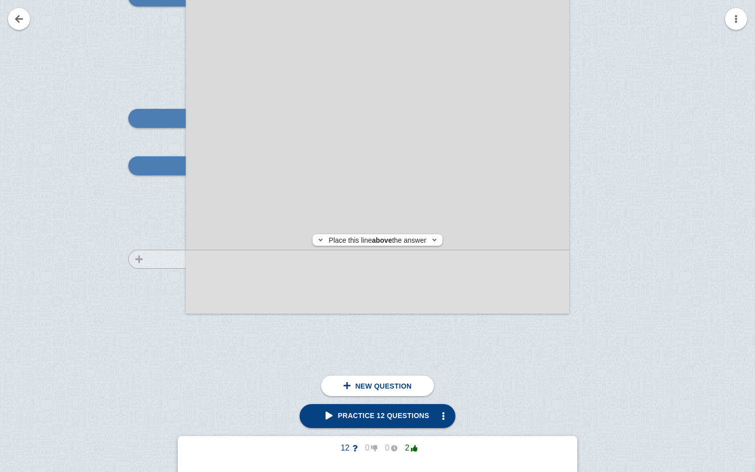
click at [166, 259] on div at bounding box center [152, 57] width 67 height 531
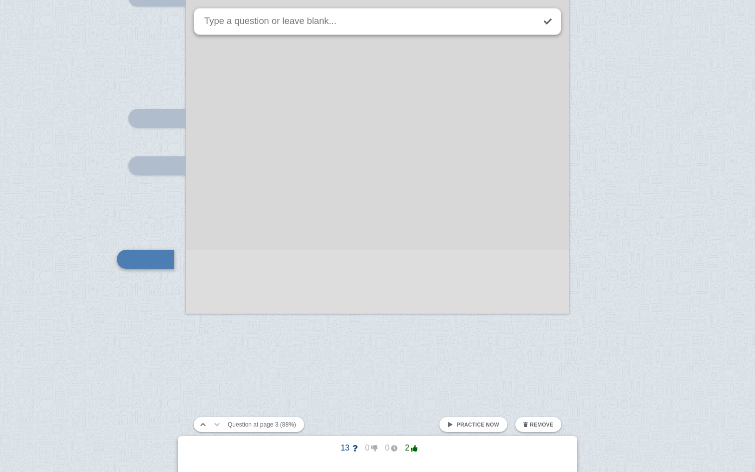
scroll to position [1744, 0]
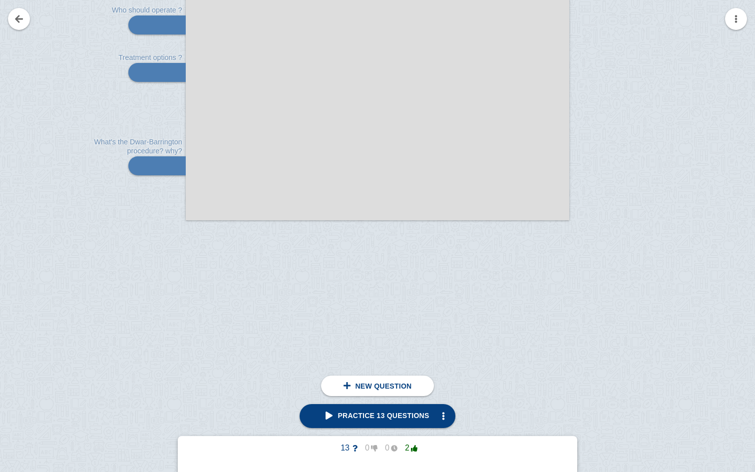
type textarea "What's the Dwar-Barrington procedure? why?"
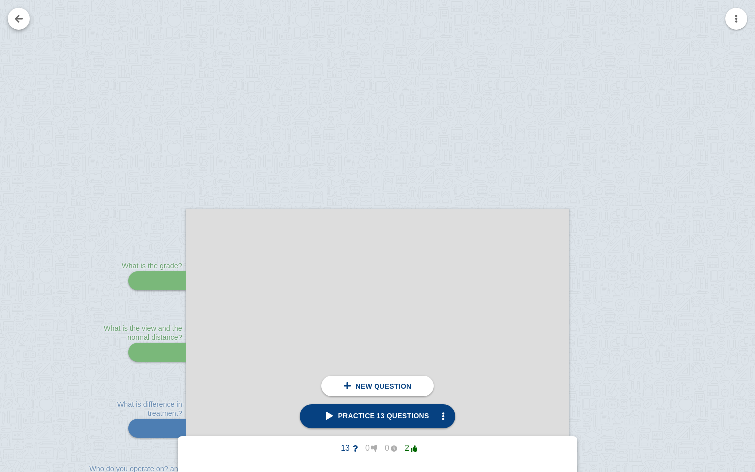
click at [19, 19] on link at bounding box center [19, 19] width 22 height 22
